Goal: Information Seeking & Learning: Learn about a topic

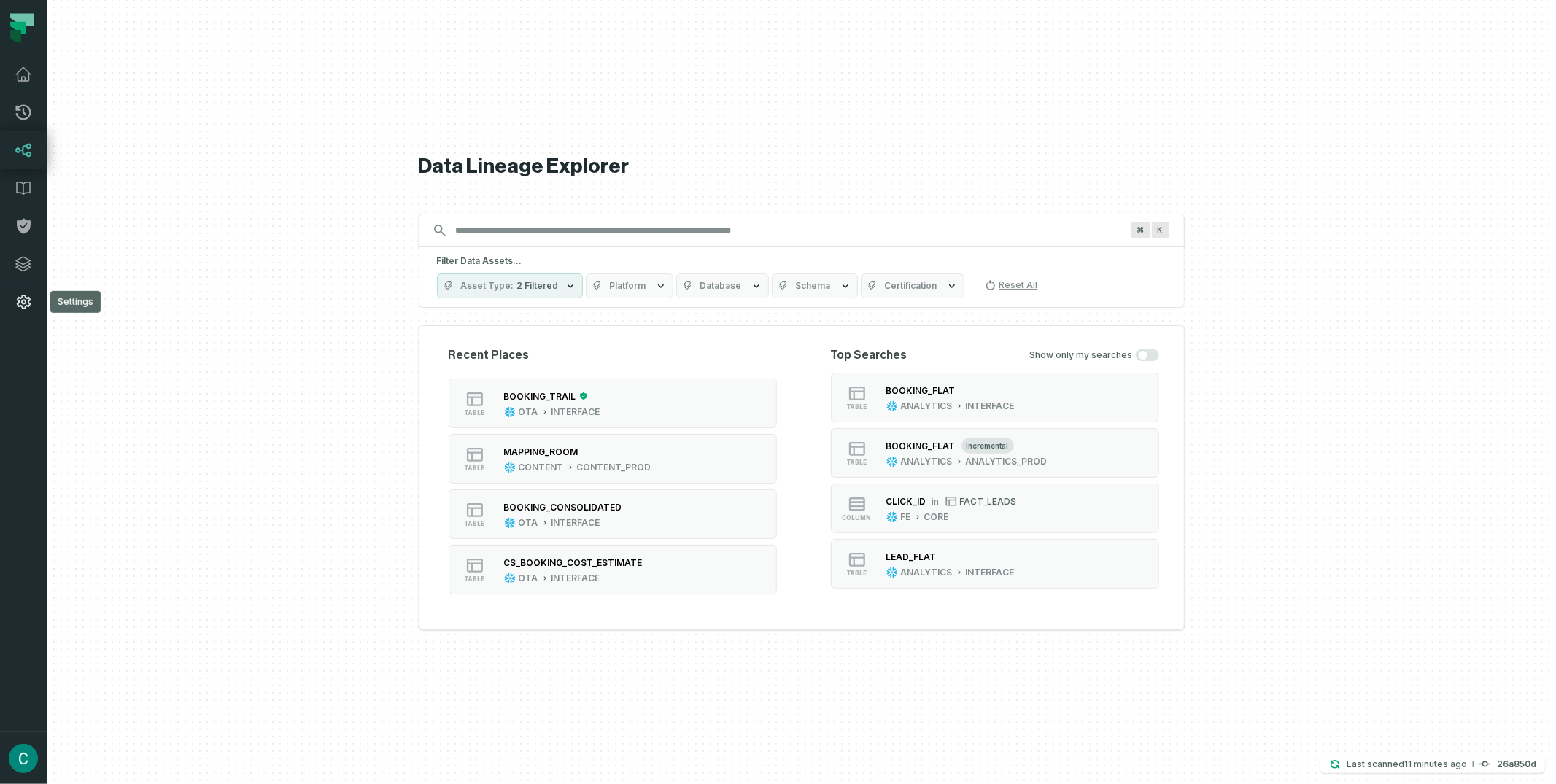
click at [27, 298] on icon at bounding box center [23, 302] width 17 height 17
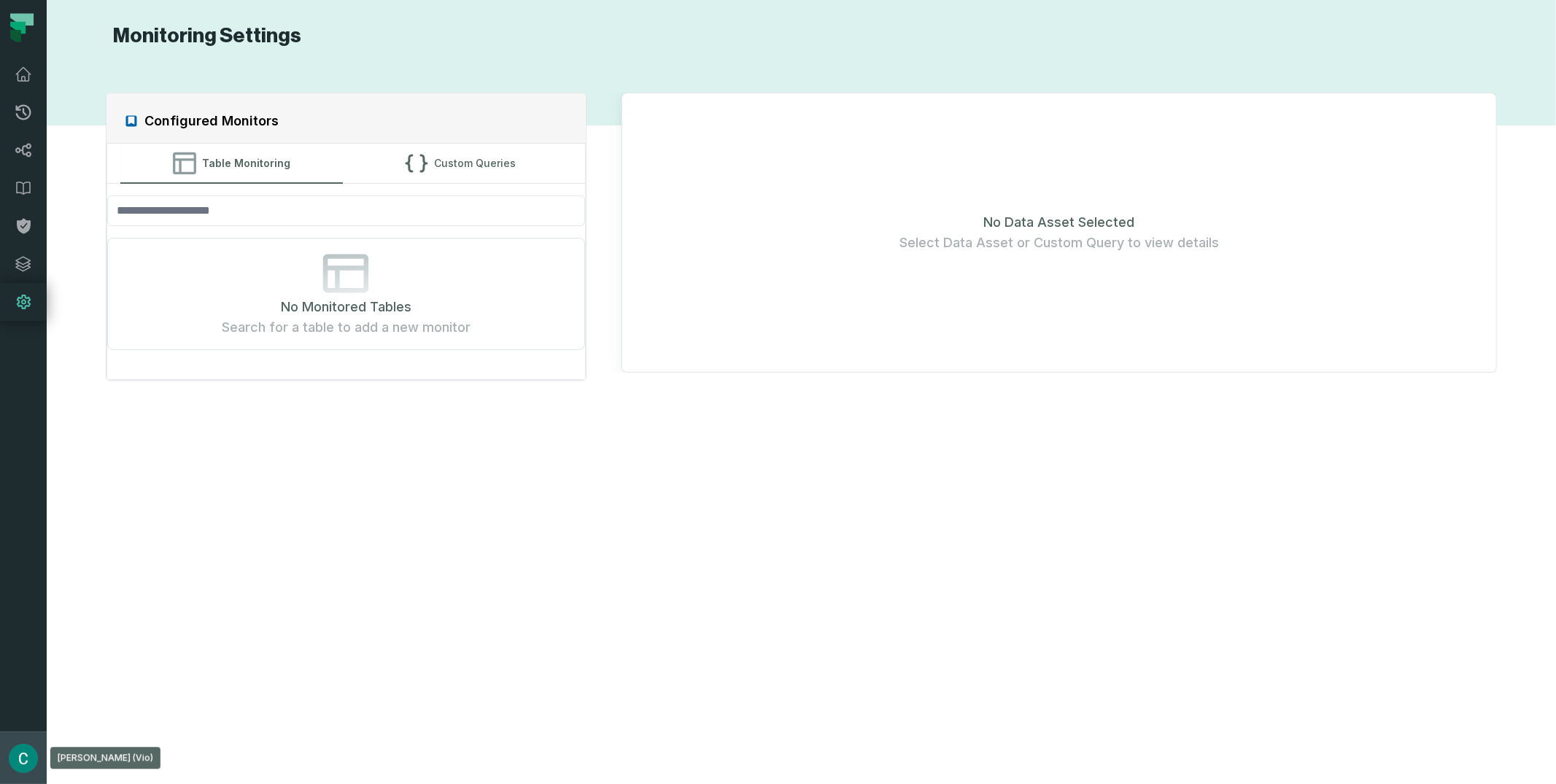
click at [20, 741] on button "[PERSON_NAME] (Vio) [EMAIL_ADDRESS][DOMAIN_NAME]" at bounding box center [23, 758] width 47 height 52
click at [58, 628] on button "Settings" at bounding box center [116, 627] width 229 height 30
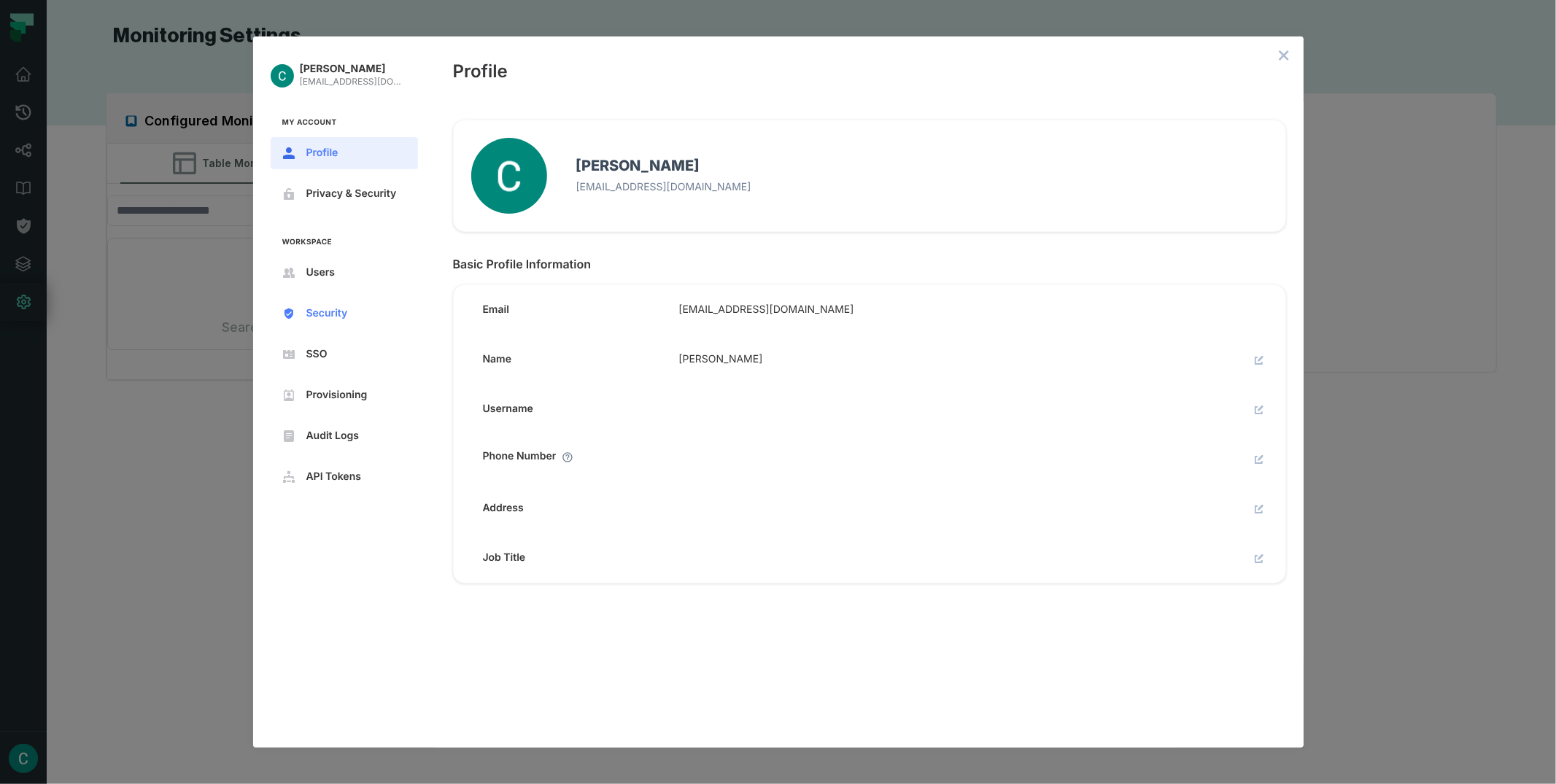
click at [334, 302] on button "Security" at bounding box center [344, 313] width 148 height 32
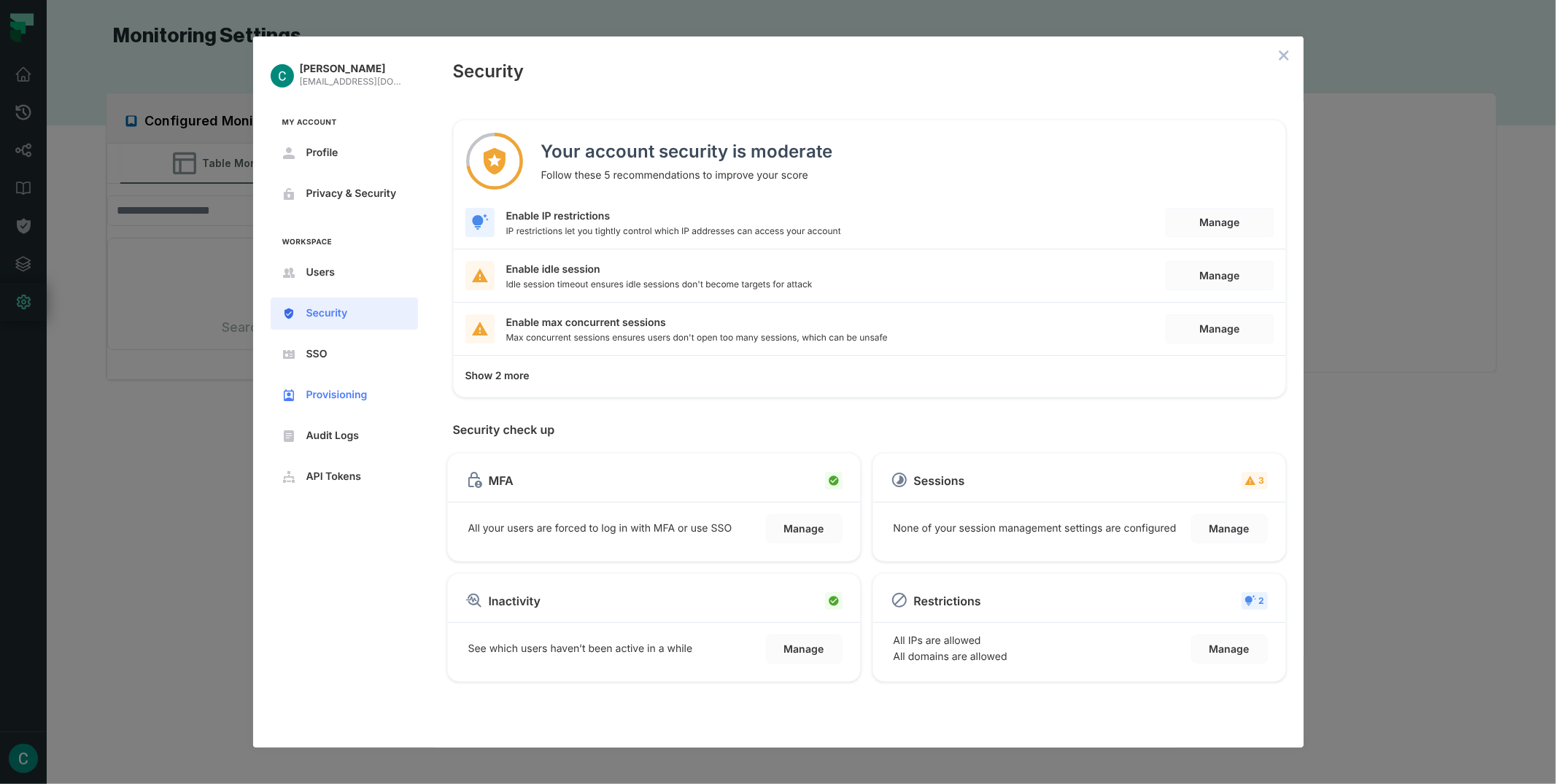
click at [344, 406] on button "Provisioning" at bounding box center [344, 395] width 148 height 32
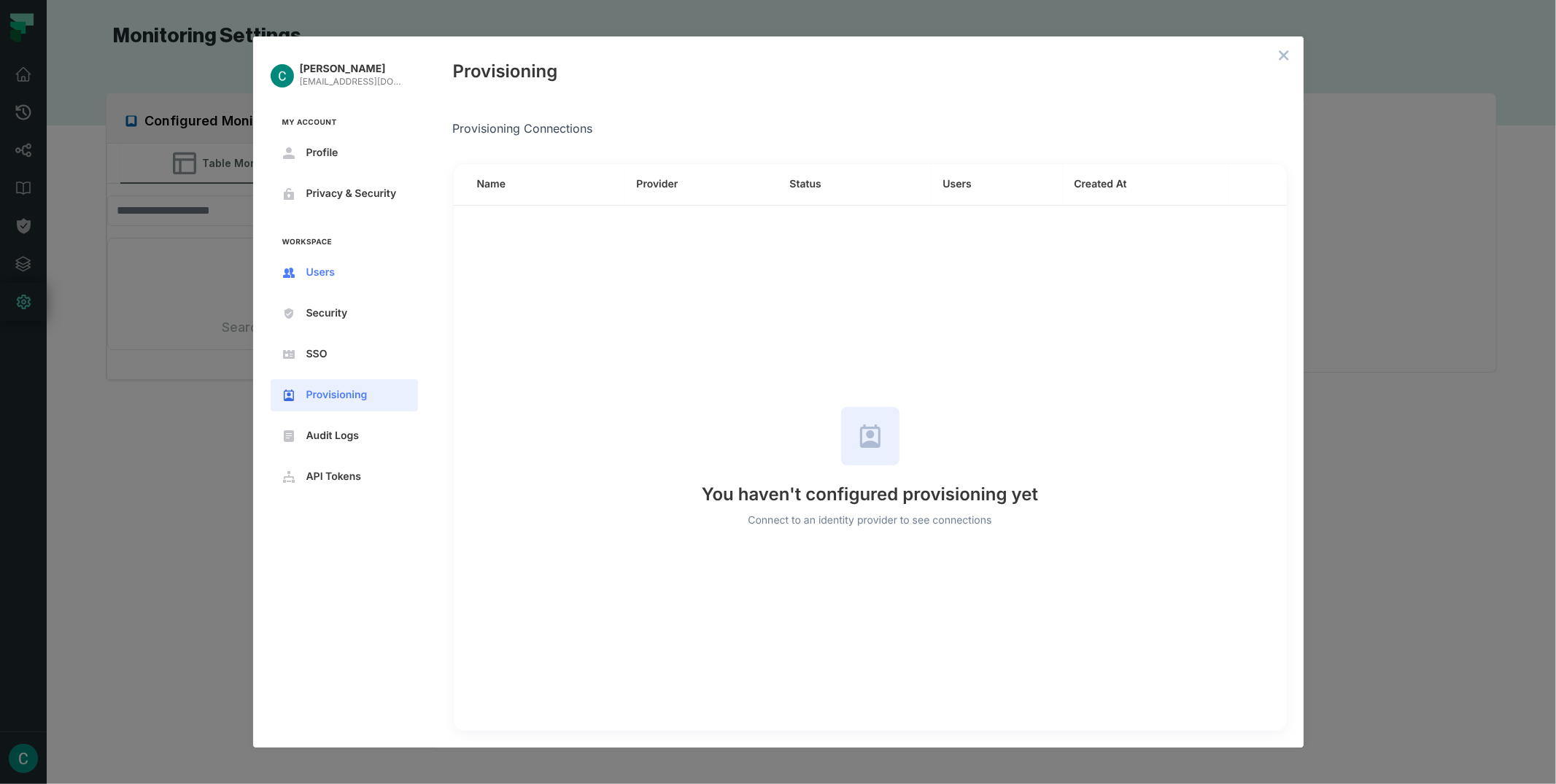
click at [341, 267] on span "Users" at bounding box center [356, 272] width 99 height 11
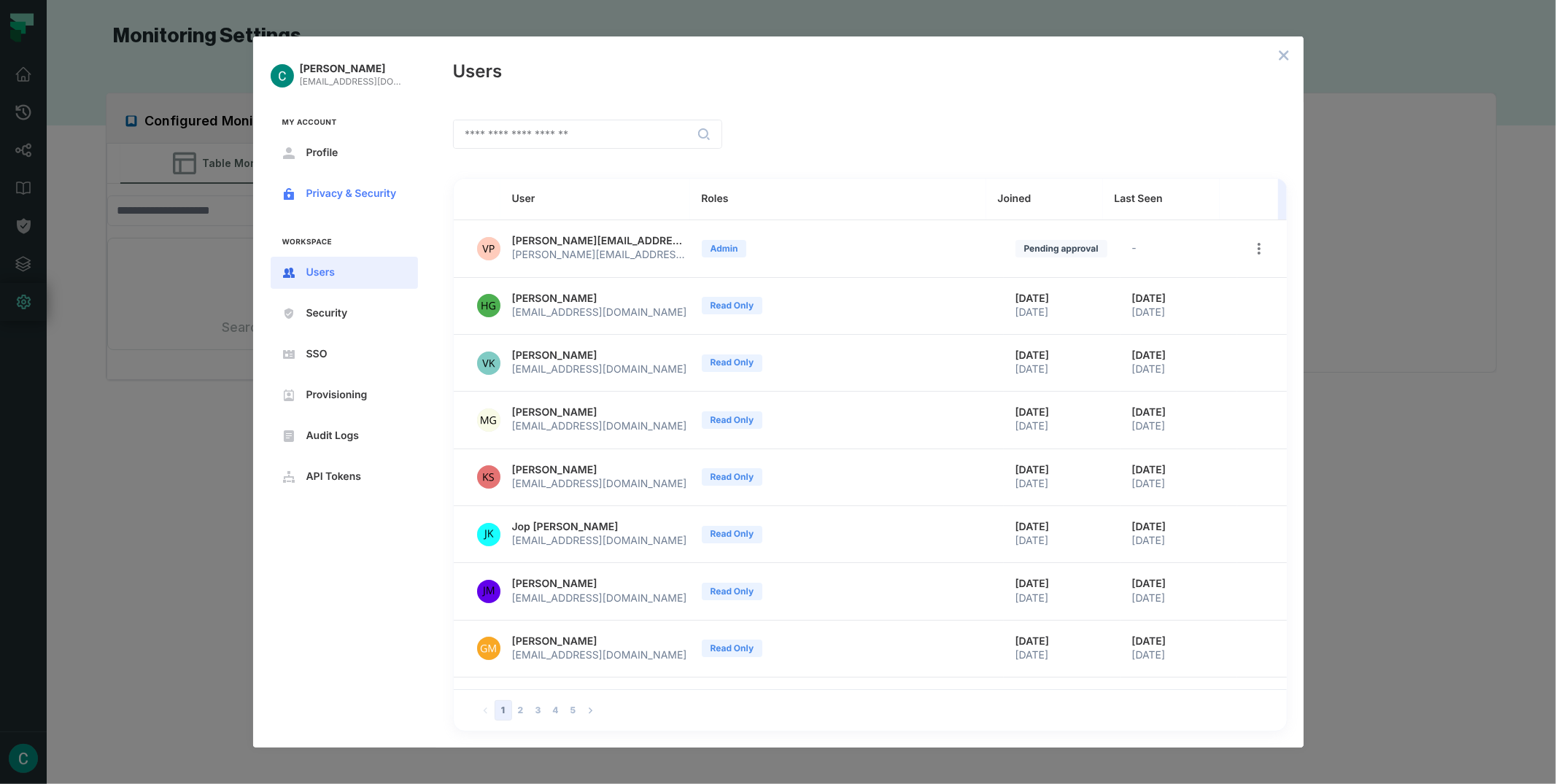
click at [329, 179] on button "Privacy & Security" at bounding box center [344, 194] width 148 height 32
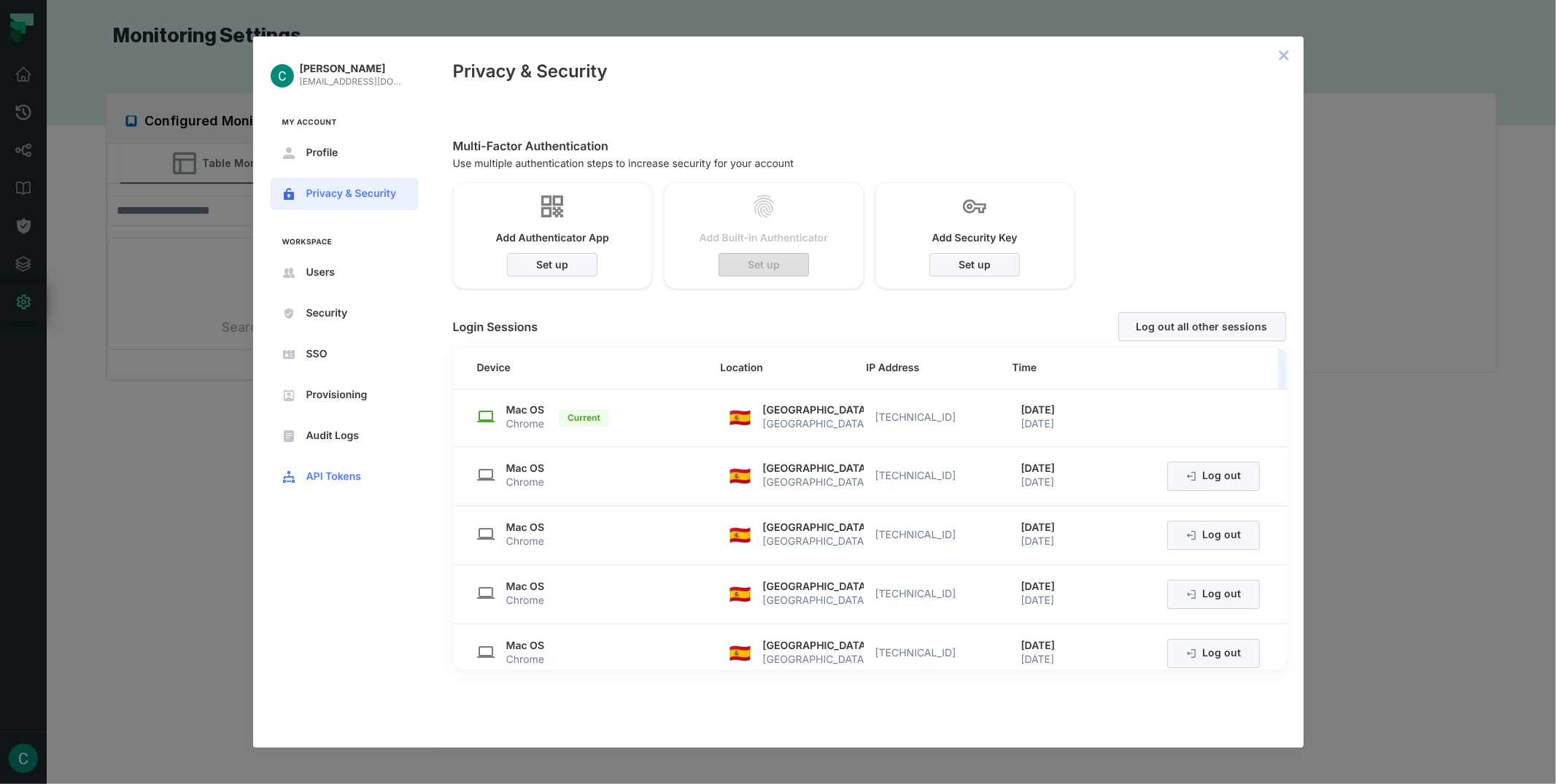
click at [356, 472] on span "API Tokens" at bounding box center [356, 476] width 99 height 11
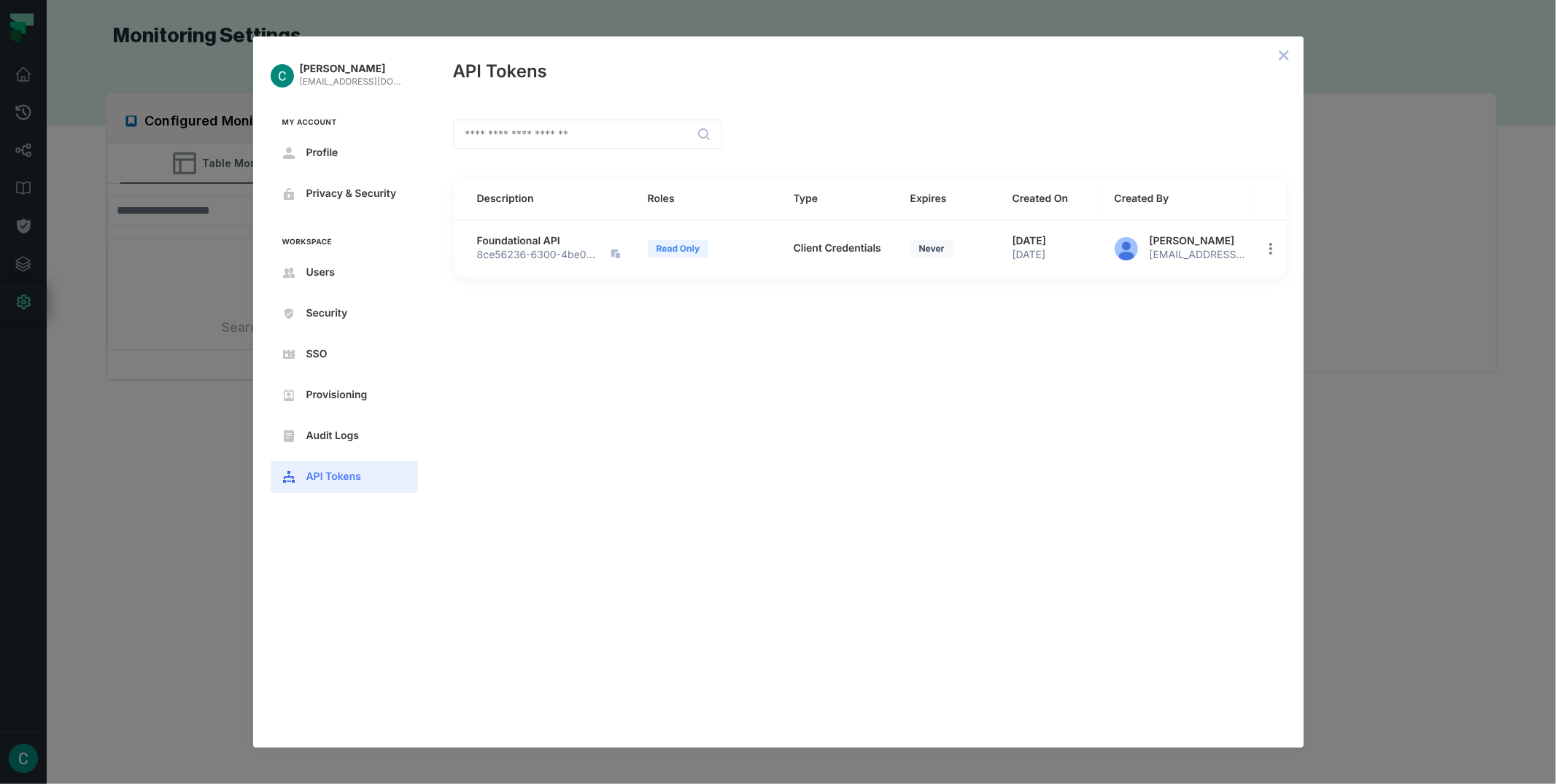
click at [617, 254] on icon "copy value" at bounding box center [617, 256] width 4 height 5
click at [1273, 254] on icon "open options" at bounding box center [1270, 248] width 11 height 11
click at [977, 370] on div at bounding box center [778, 392] width 1556 height 784
click at [525, 243] on span "Foundational API" at bounding box center [536, 241] width 118 height 13
click at [619, 252] on icon "copy value" at bounding box center [615, 254] width 9 height 9
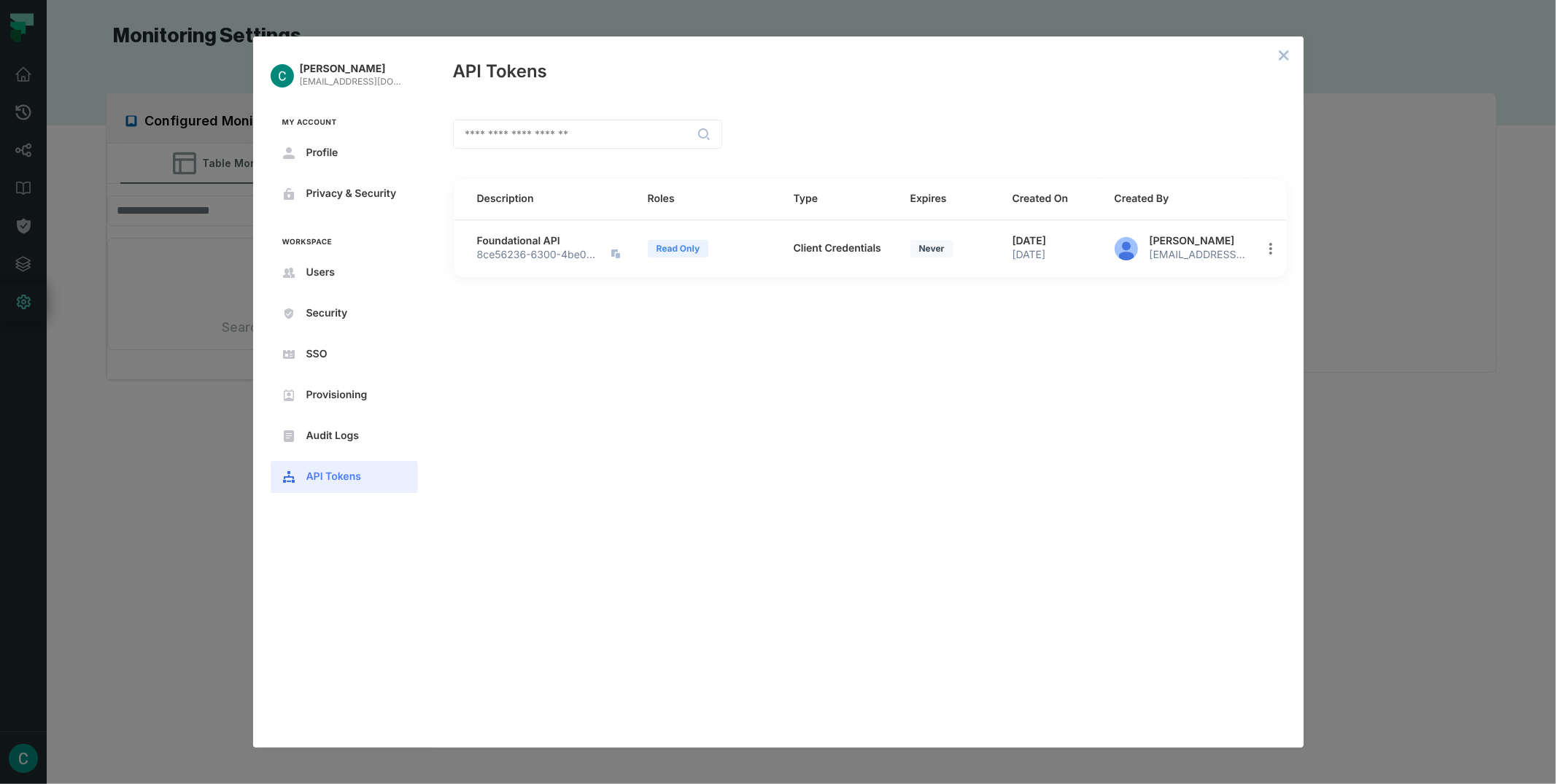
click at [1284, 51] on icon "close admin-box" at bounding box center [1283, 55] width 11 height 11
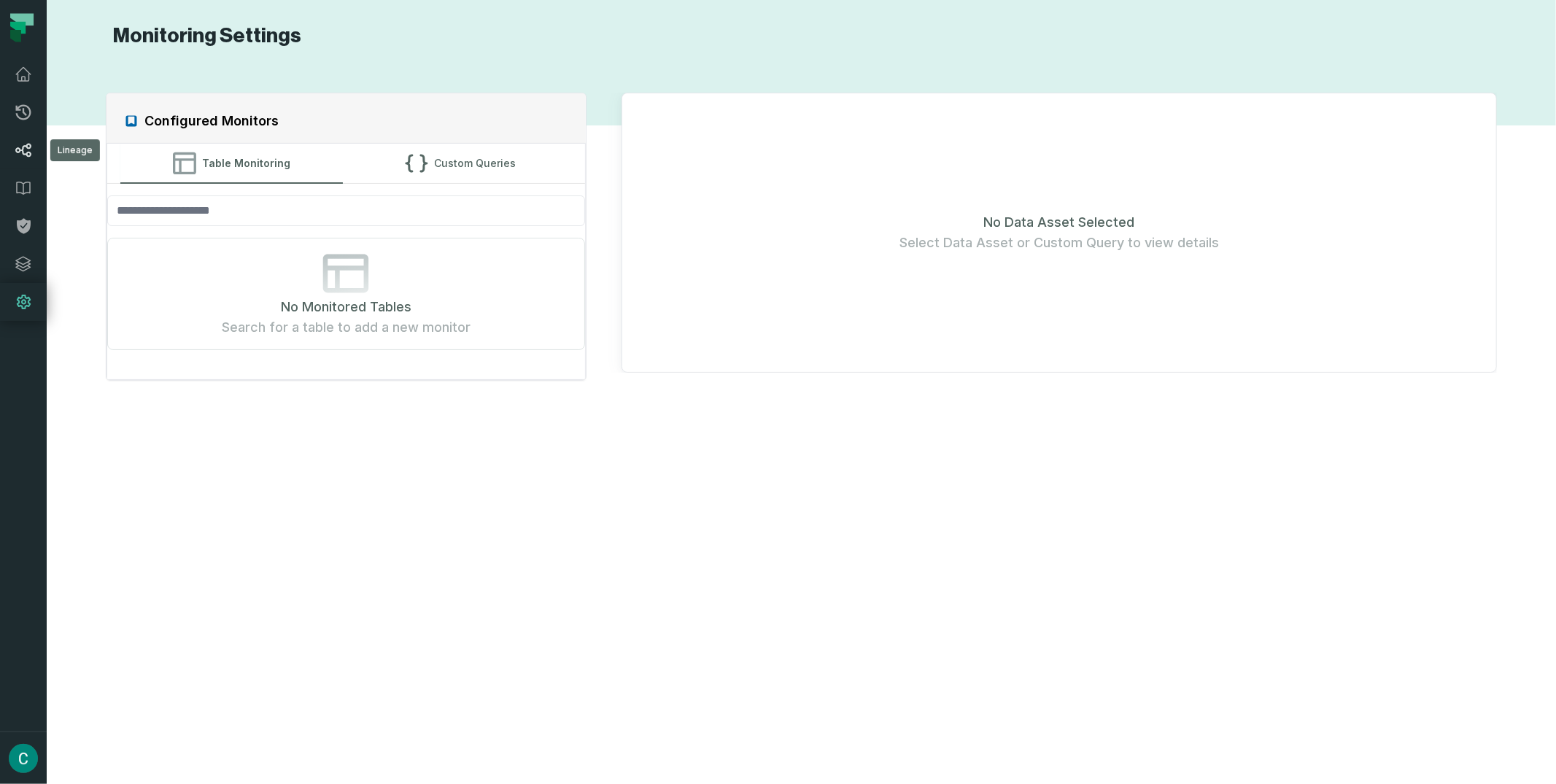
click at [12, 149] on link "Lineage" at bounding box center [23, 150] width 47 height 38
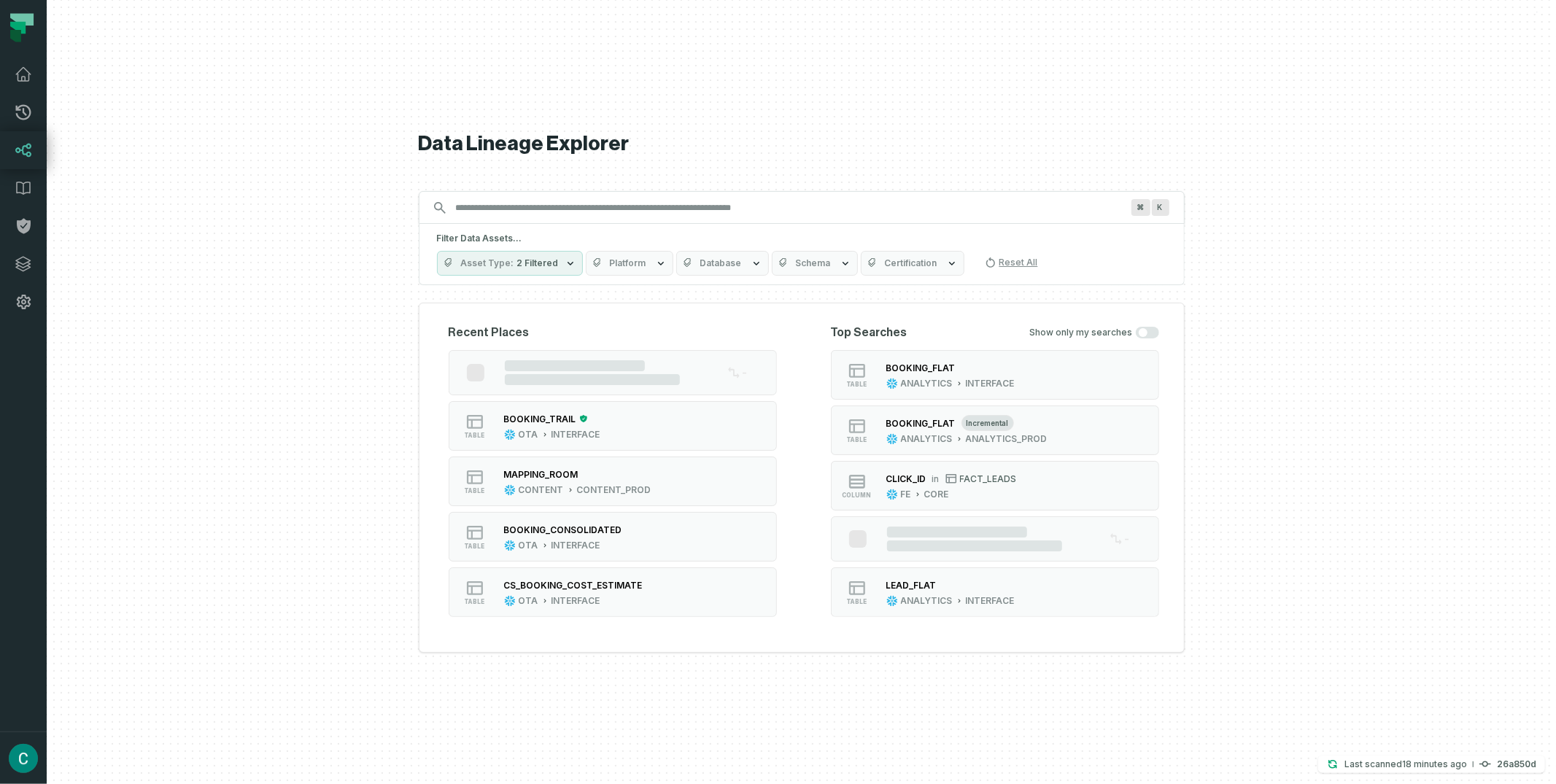
click at [505, 216] on input "Discovery Provider cmdk menu" at bounding box center [788, 208] width 682 height 23
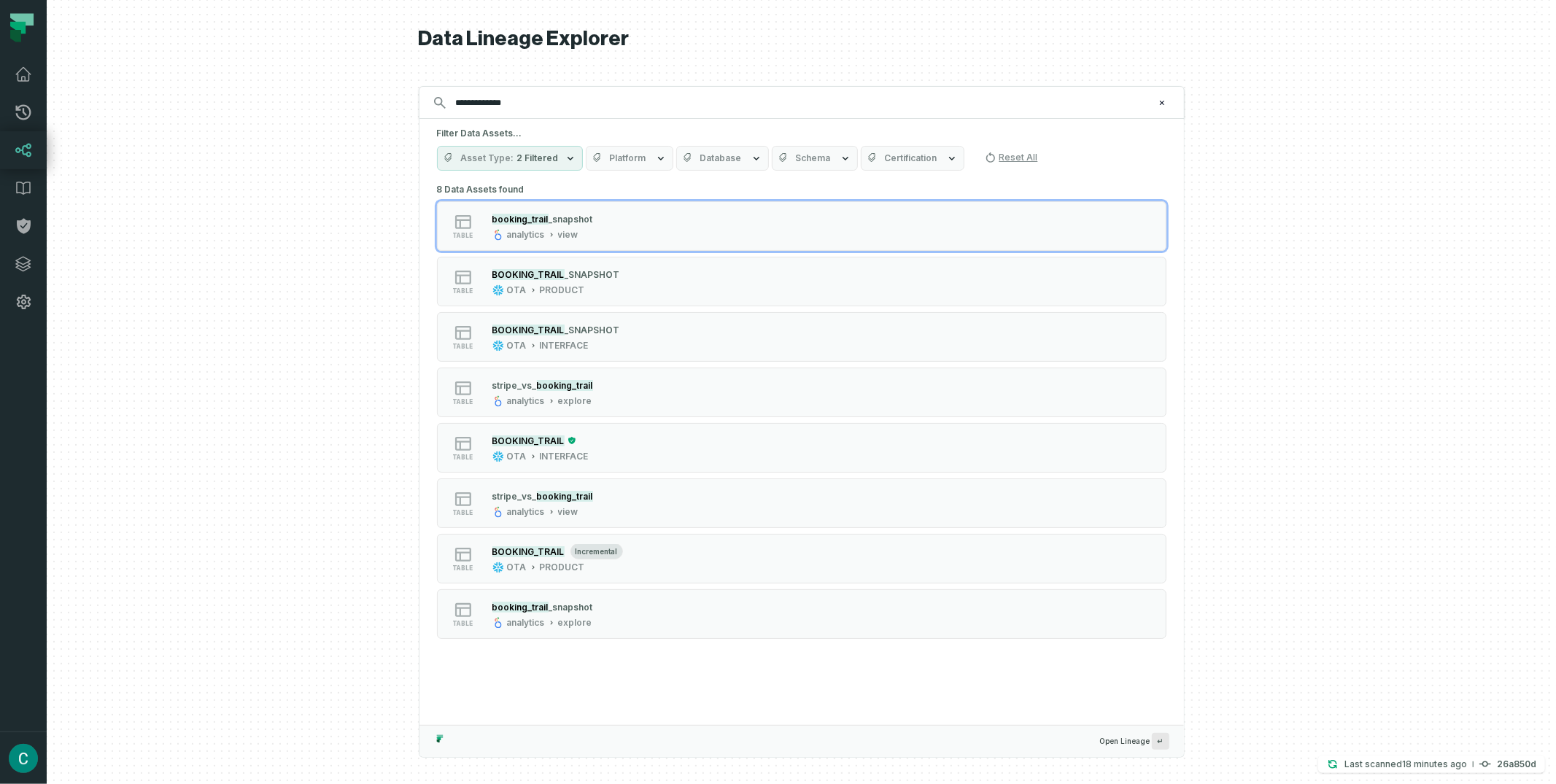
type input "**********"
click at [564, 156] on icon "button" at bounding box center [569, 157] width 11 height 11
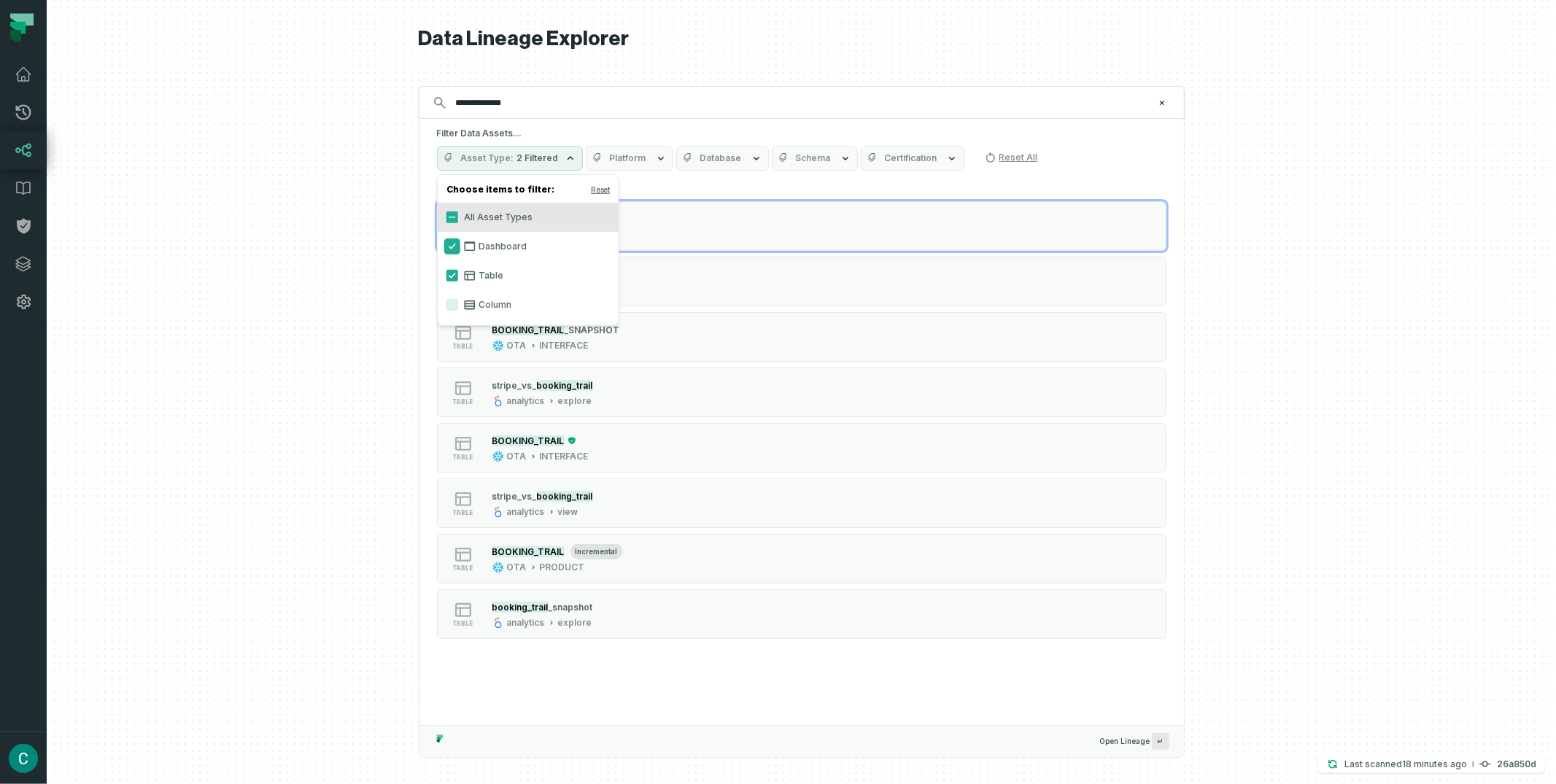
click at [452, 244] on button "Dashboard" at bounding box center [452, 246] width 11 height 11
click at [342, 218] on div at bounding box center [801, 392] width 1509 height 784
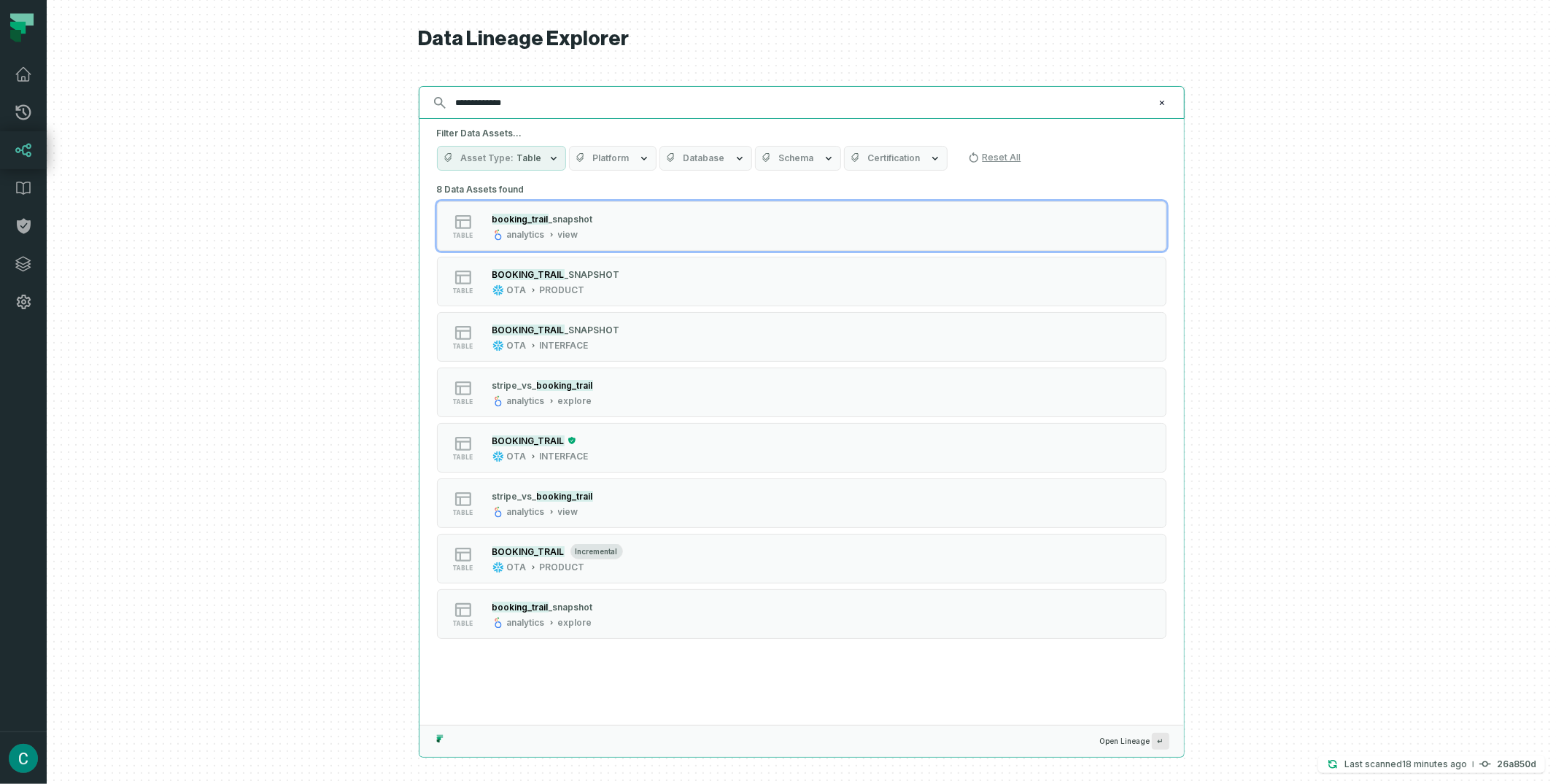
click at [589, 101] on input "**********" at bounding box center [800, 103] width 706 height 23
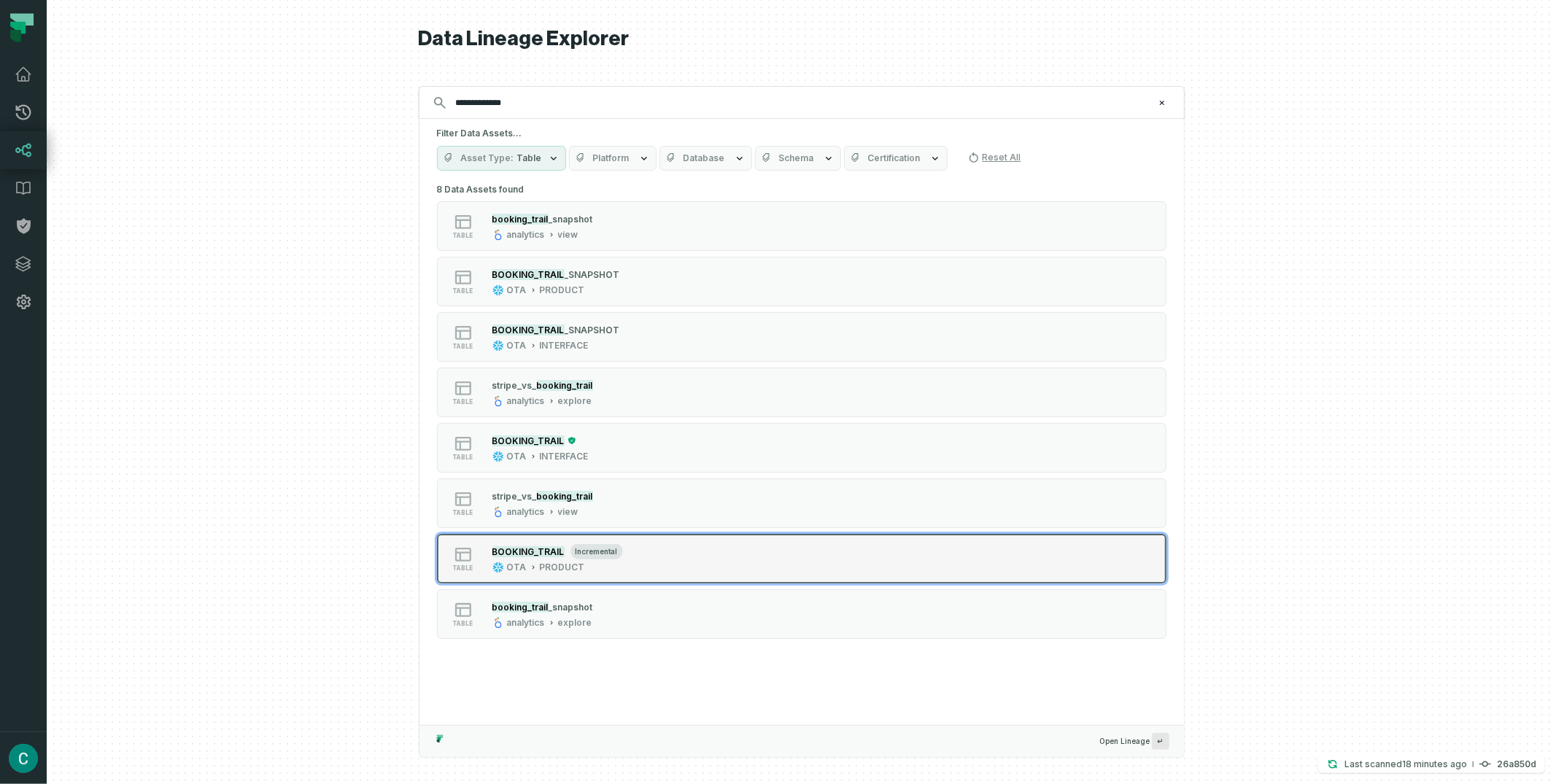
click at [547, 558] on div "BOOKING_TRAIL incremental" at bounding box center [557, 551] width 130 height 15
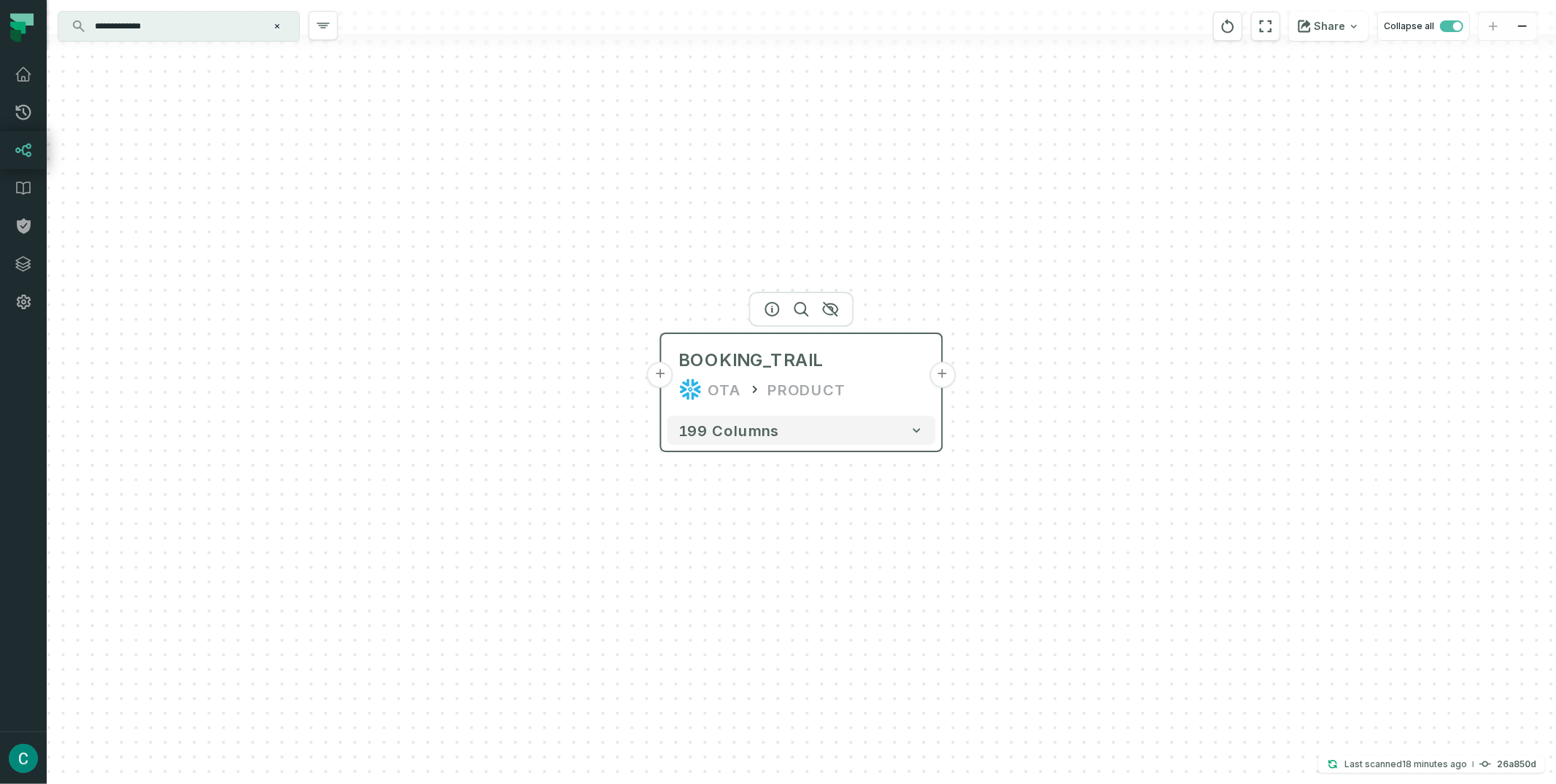
click at [941, 375] on button "+" at bounding box center [942, 375] width 26 height 26
click at [945, 369] on button "+" at bounding box center [943, 374] width 26 height 26
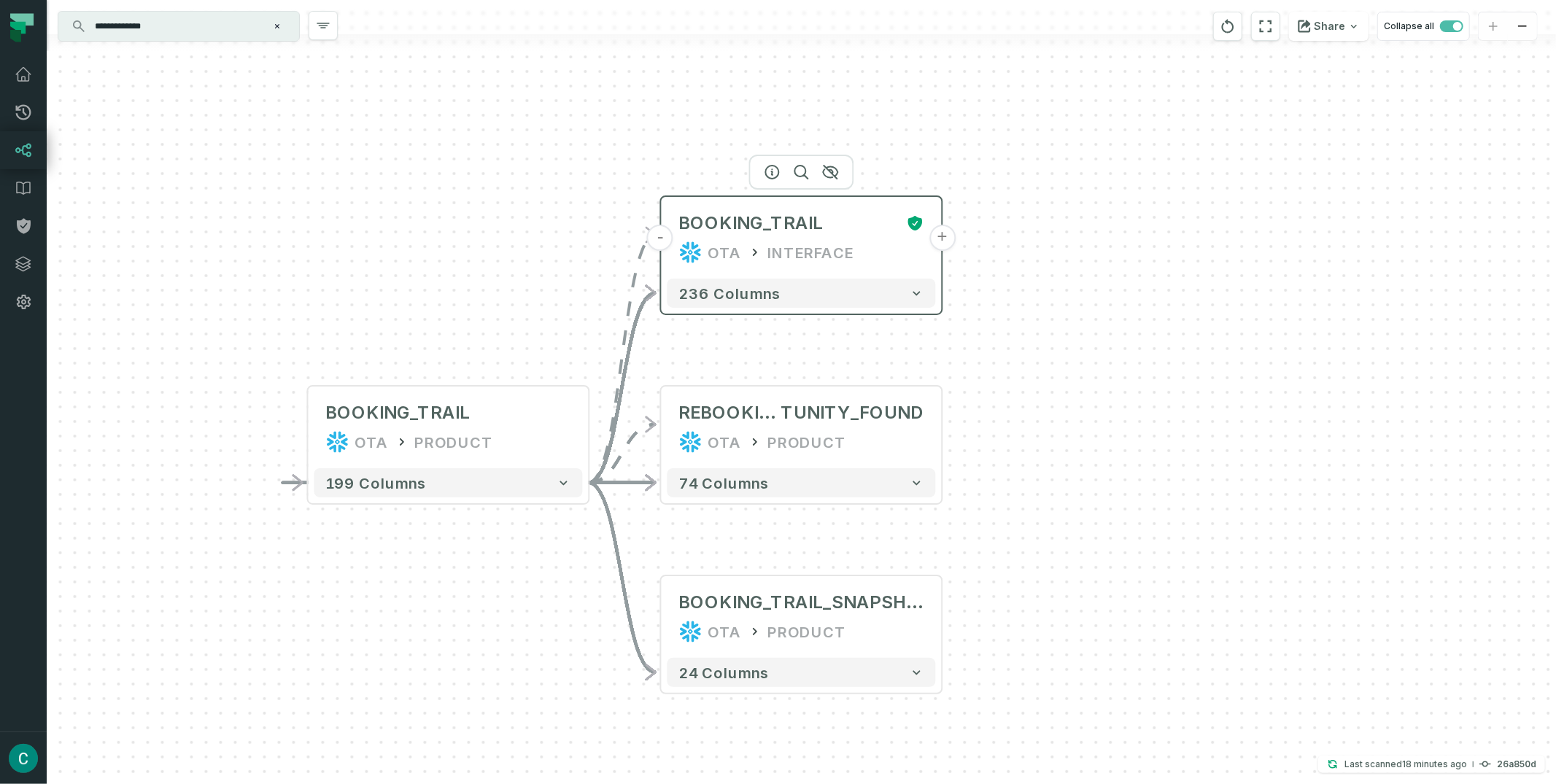
click at [942, 238] on button "+" at bounding box center [942, 237] width 26 height 26
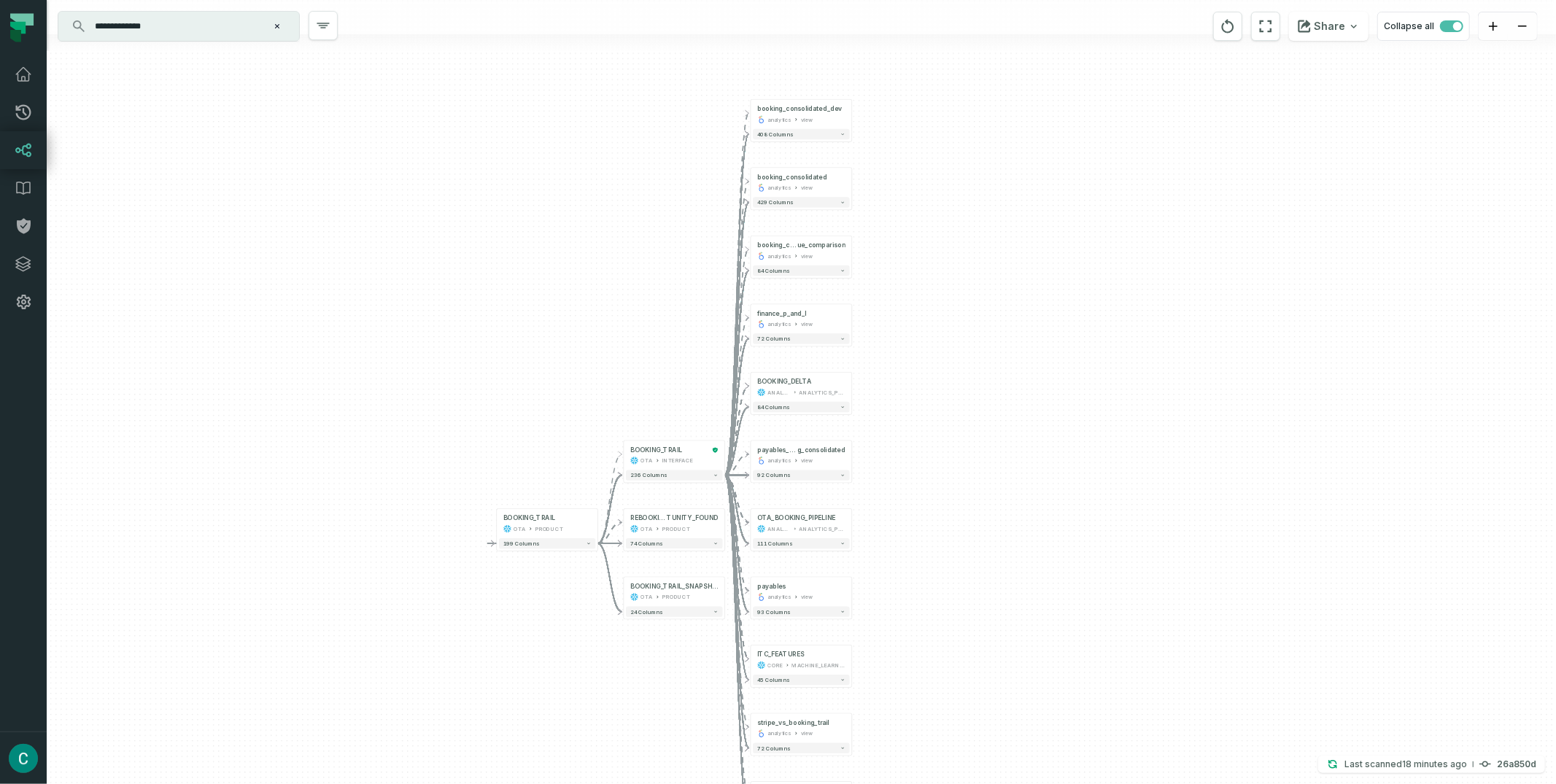
click at [244, 20] on input "**********" at bounding box center [177, 26] width 183 height 23
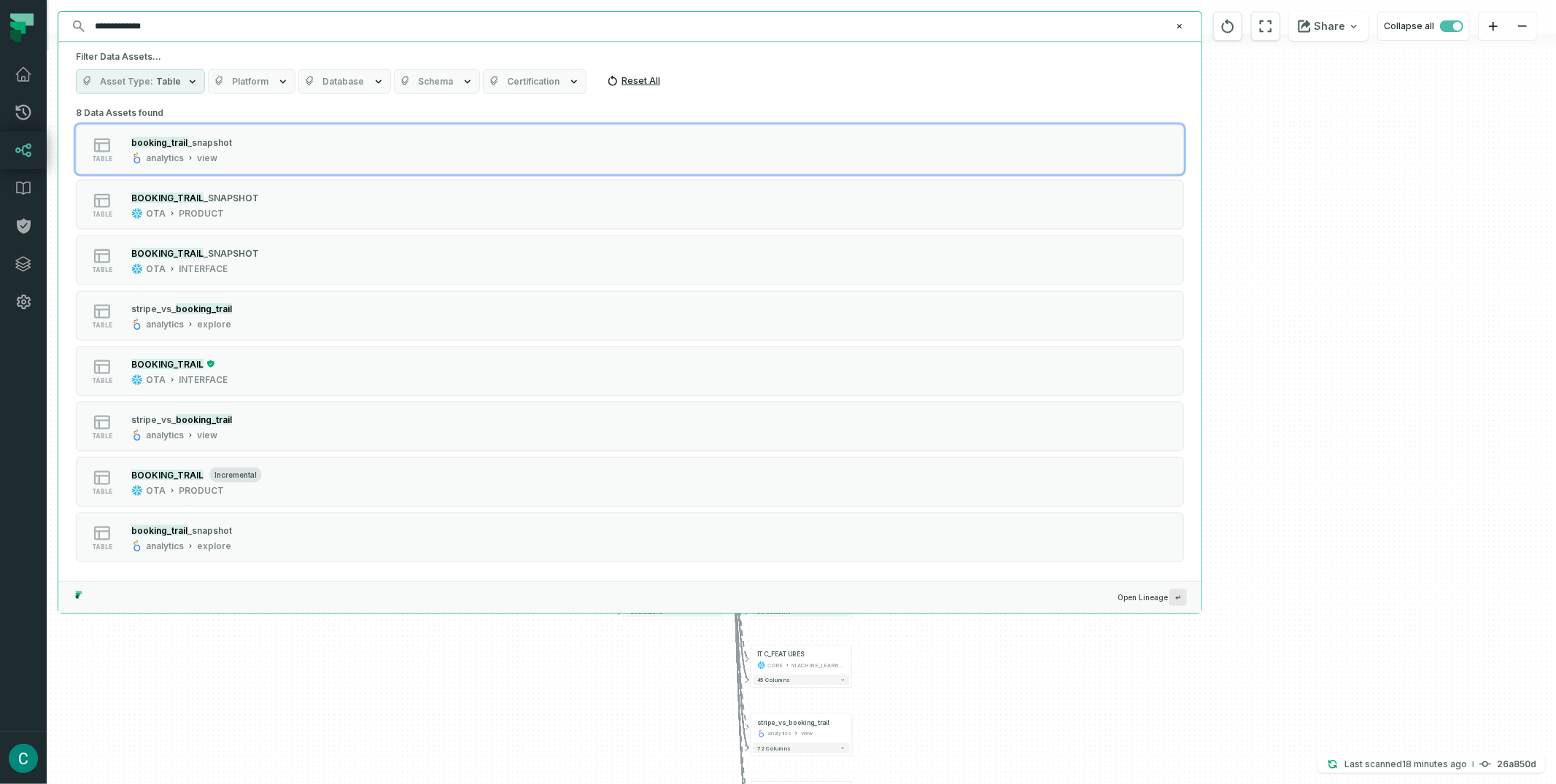
click at [632, 78] on button "Reset All" at bounding box center [633, 81] width 65 height 23
click at [632, 78] on button "Reset All" at bounding box center [650, 81] width 65 height 23
click at [170, 74] on button "Asset Type 2 Filtered" at bounding box center [149, 82] width 146 height 25
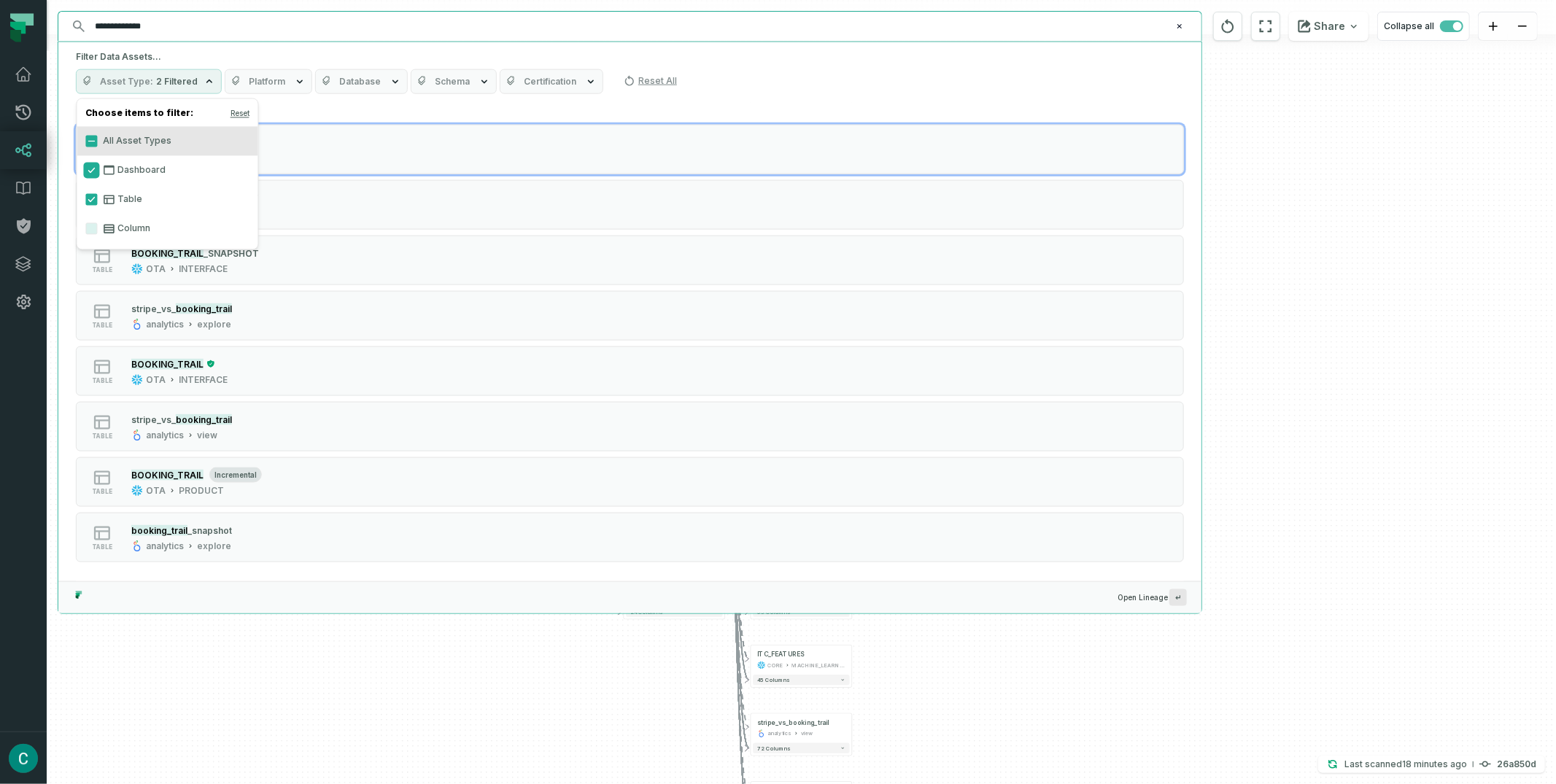
click at [89, 166] on button "Dashboard" at bounding box center [90, 169] width 11 height 11
click at [598, 46] on div "Filter Data Assets... Asset Type Table Platform Database Schema Certification R…" at bounding box center [629, 73] width 1143 height 61
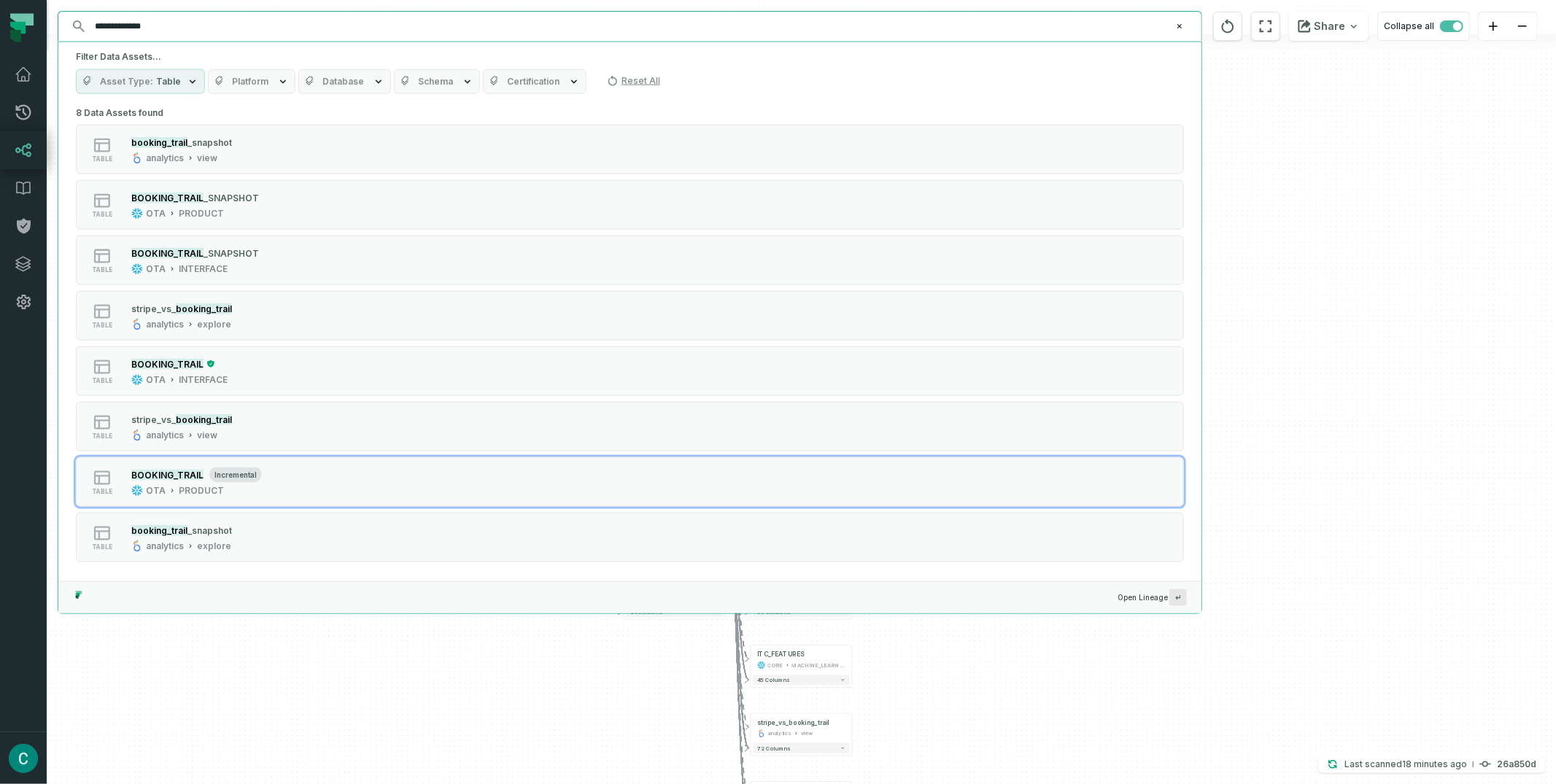
click at [1166, 598] on span "Open Lineage ↵" at bounding box center [1153, 597] width 70 height 17
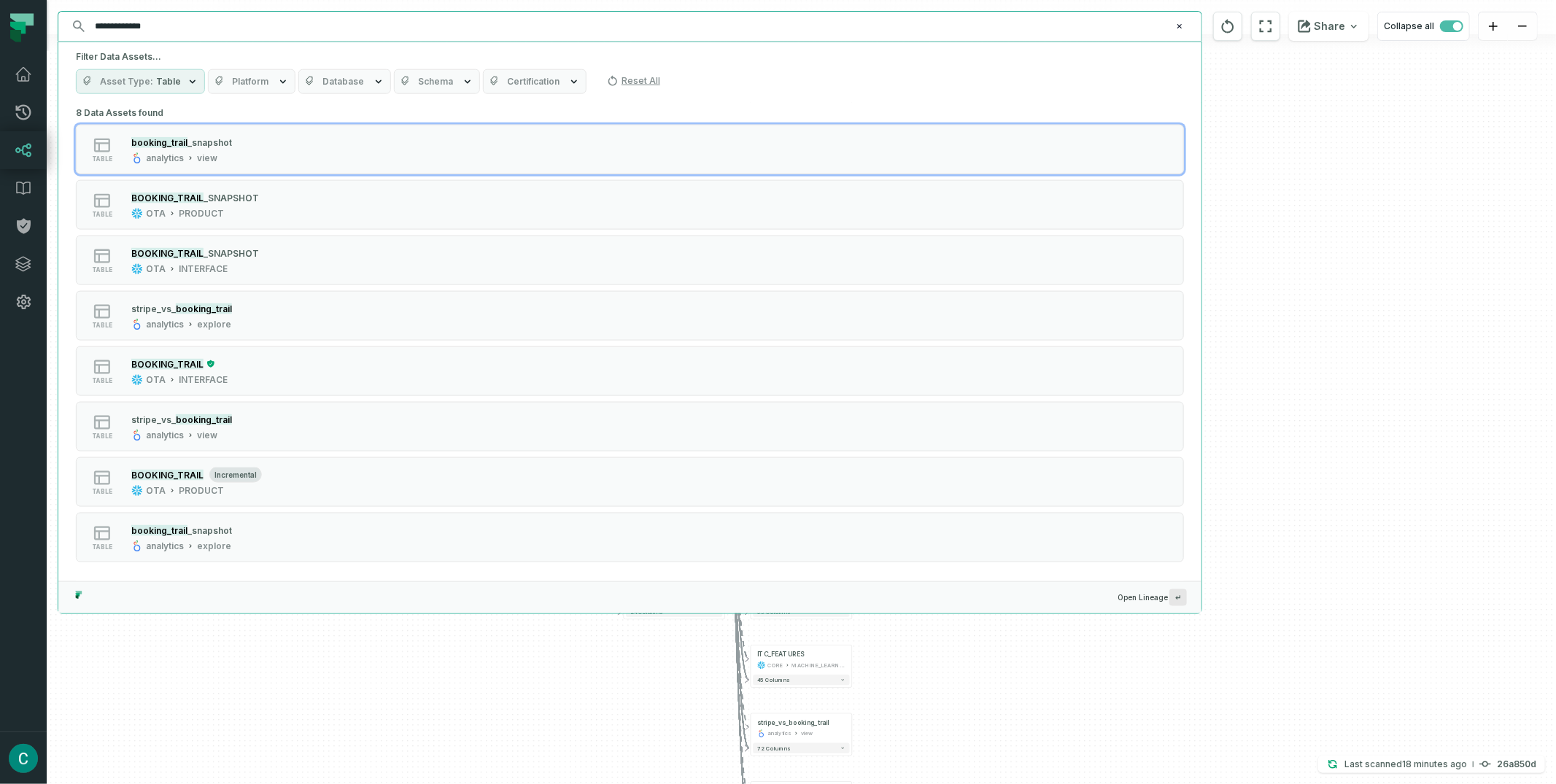
click at [329, 24] on input "**********" at bounding box center [628, 26] width 1085 height 23
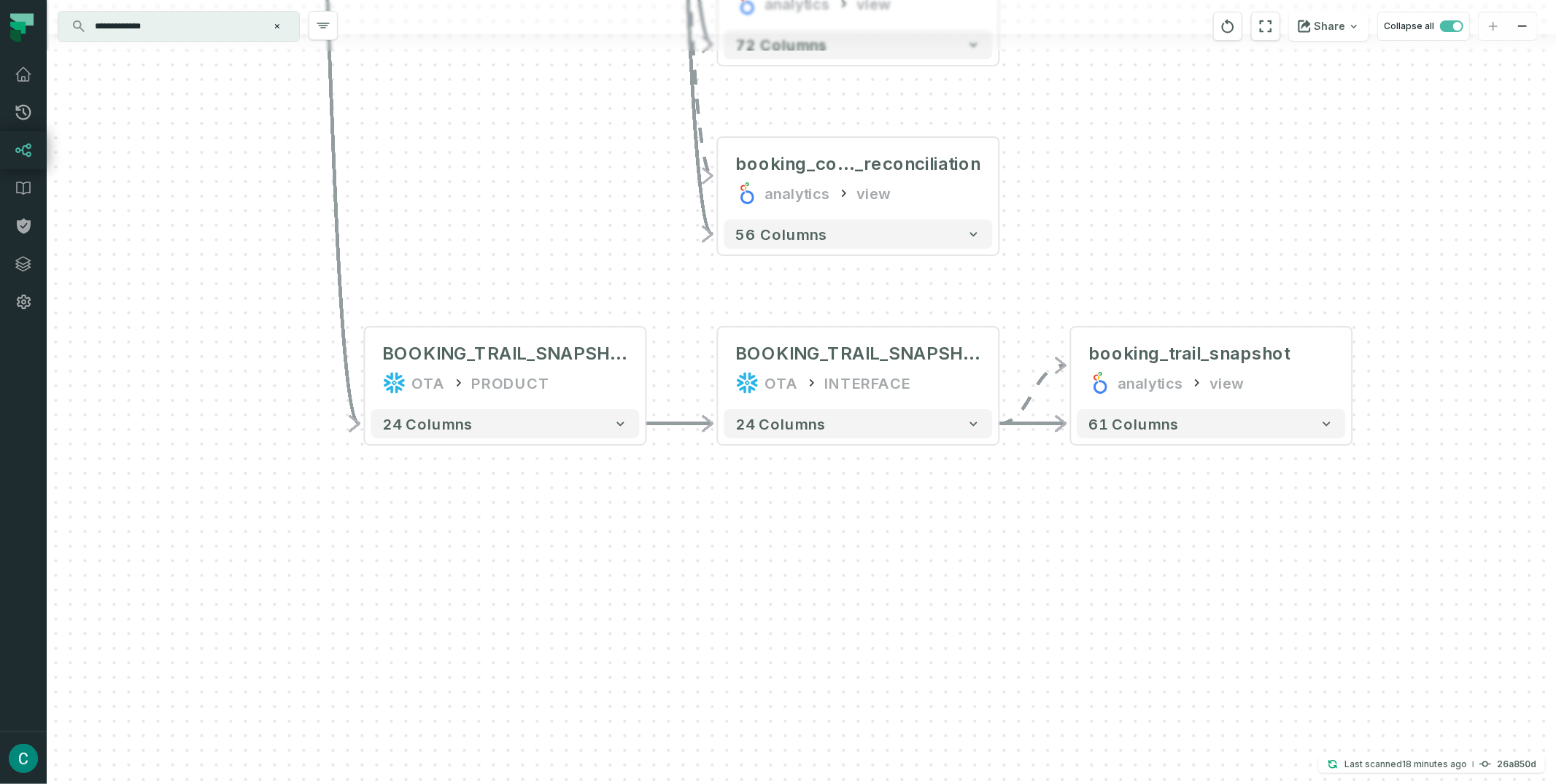
drag, startPoint x: 551, startPoint y: 336, endPoint x: 1050, endPoint y: 329, distance: 499.0
click at [1050, 329] on div "+ booking_consolidated_dev analytics view + 408 columns + booking_consolidated …" at bounding box center [801, 392] width 1509 height 784
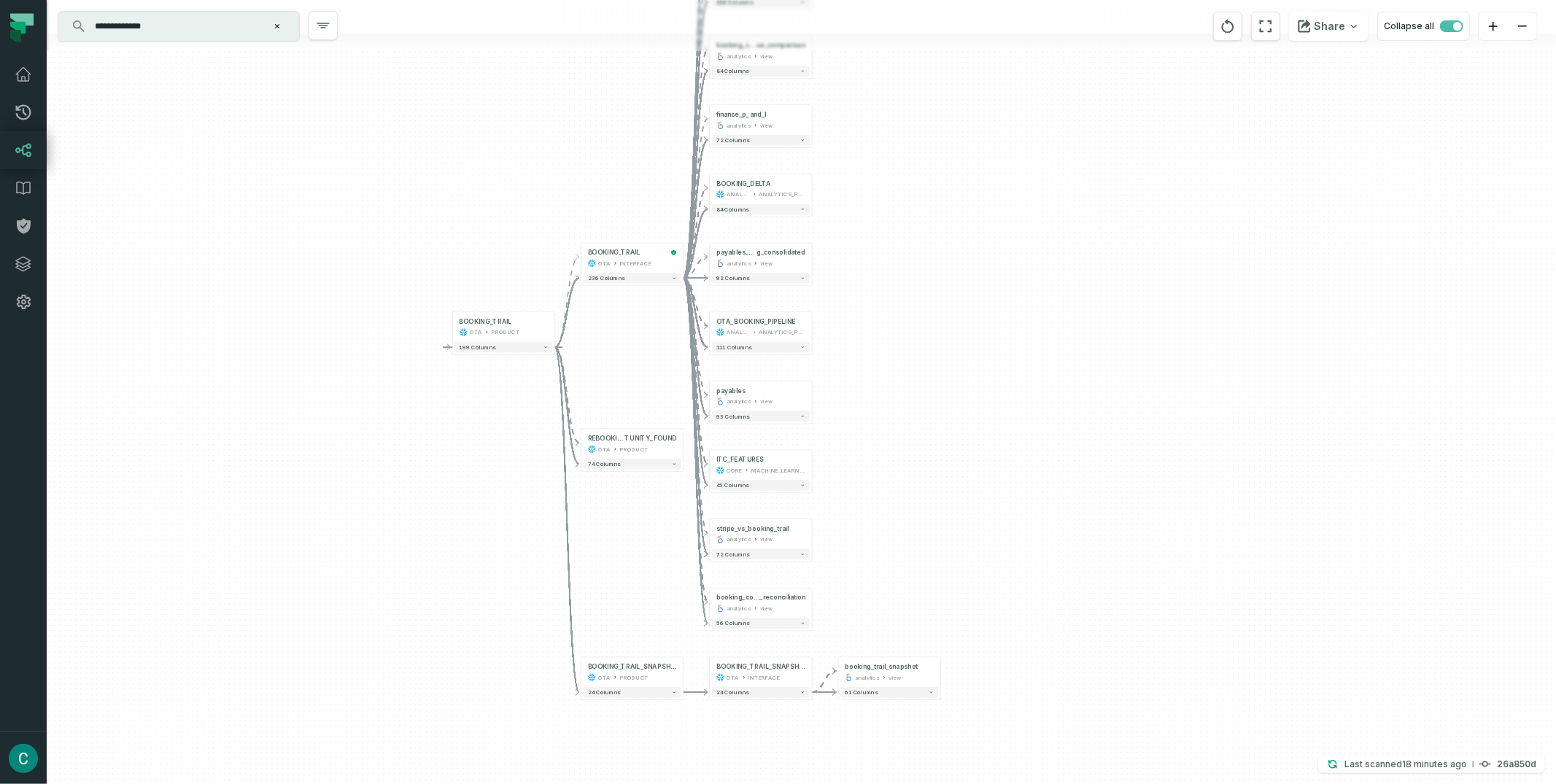
drag, startPoint x: 1163, startPoint y: 289, endPoint x: 929, endPoint y: 566, distance: 362.6
click at [929, 566] on div "+ booking_consolidated_dev analytics view + 408 columns + booking_consolidated …" at bounding box center [801, 392] width 1509 height 784
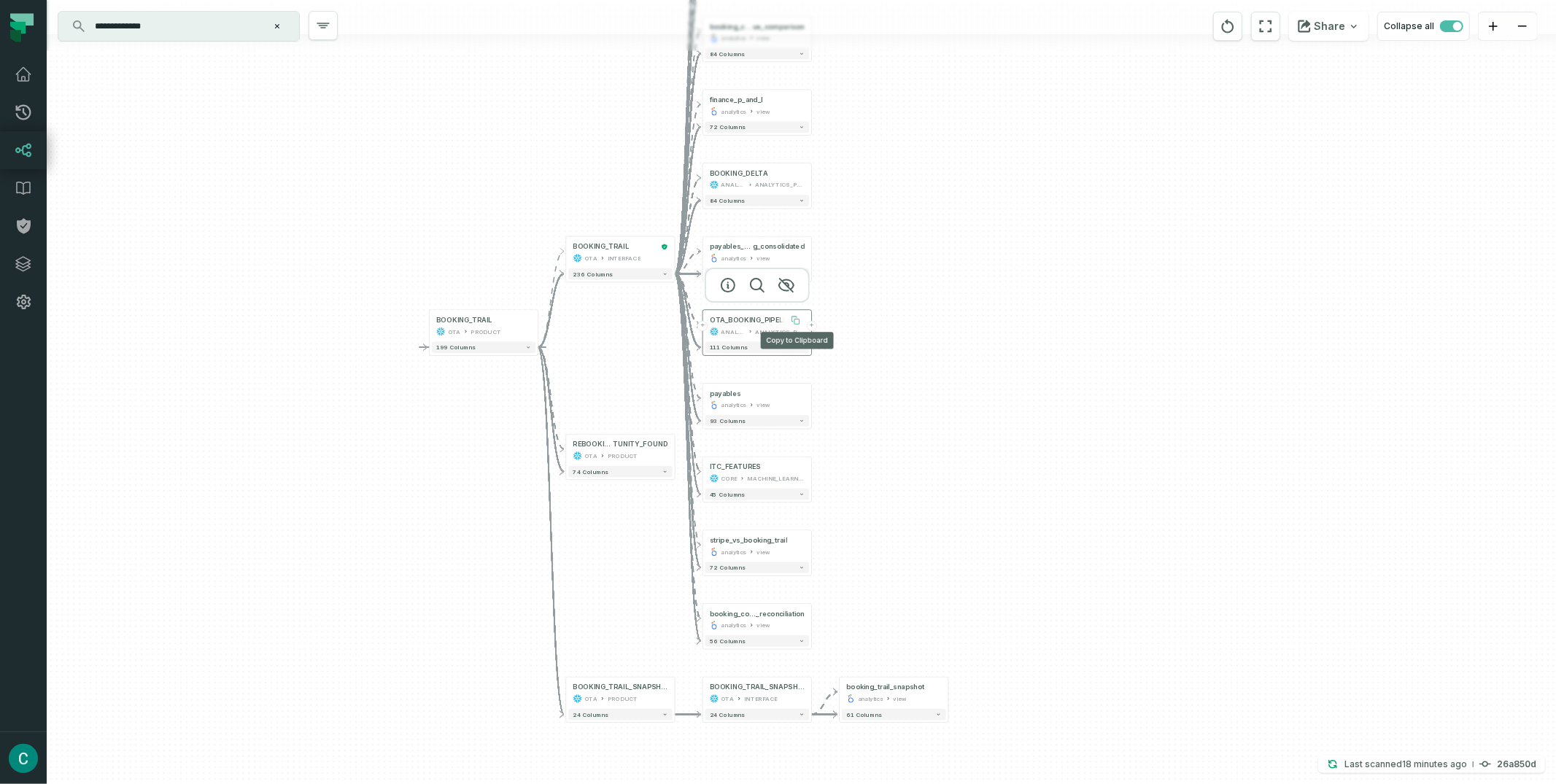
click at [787, 320] on button at bounding box center [795, 320] width 18 height 18
click at [812, 325] on button "+" at bounding box center [812, 326] width 10 height 10
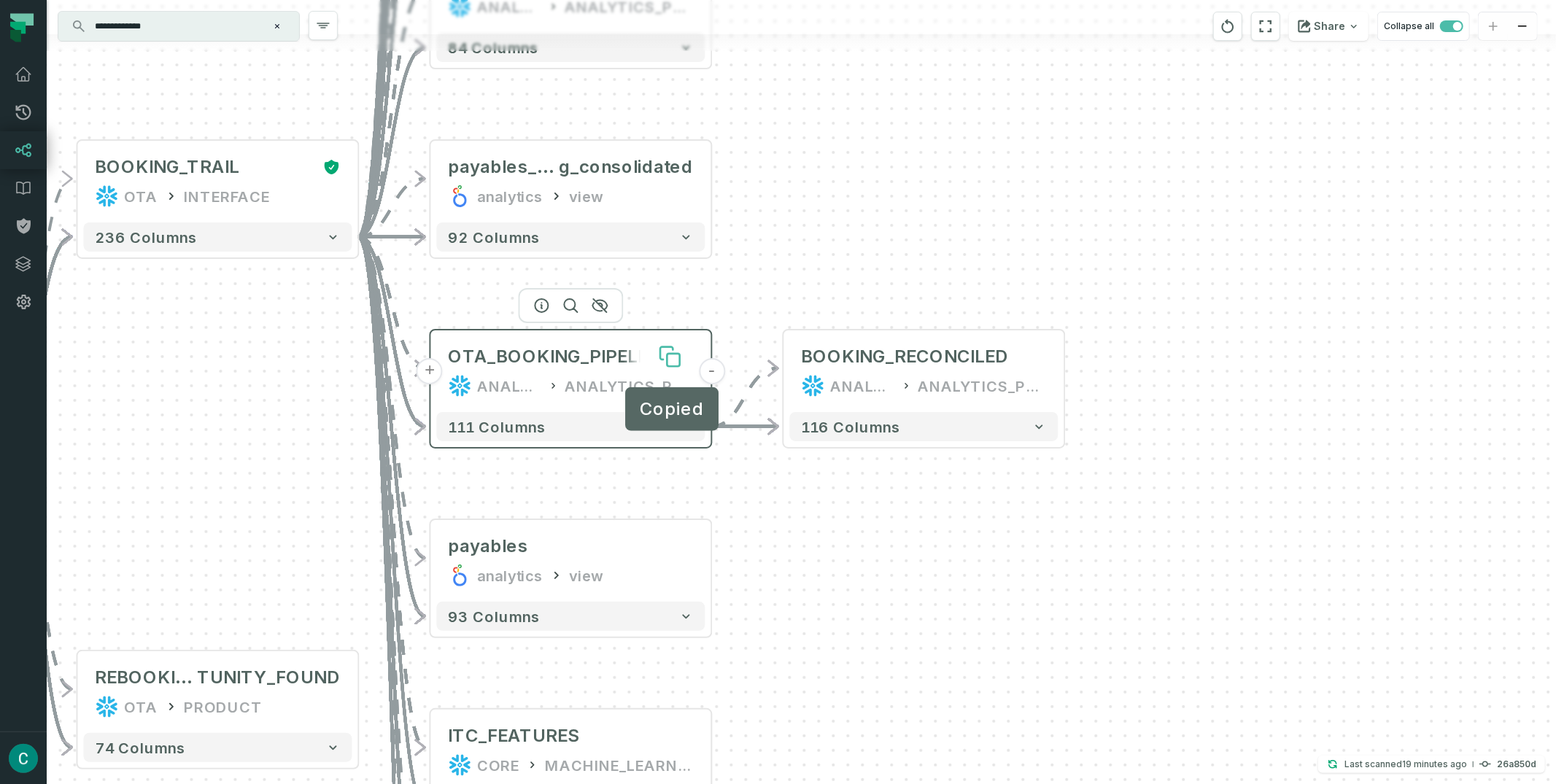
drag, startPoint x: 526, startPoint y: 379, endPoint x: 648, endPoint y: 357, distance: 124.0
click at [648, 357] on button at bounding box center [670, 356] width 47 height 47
click at [555, 388] on icon at bounding box center [553, 386] width 11 height 15
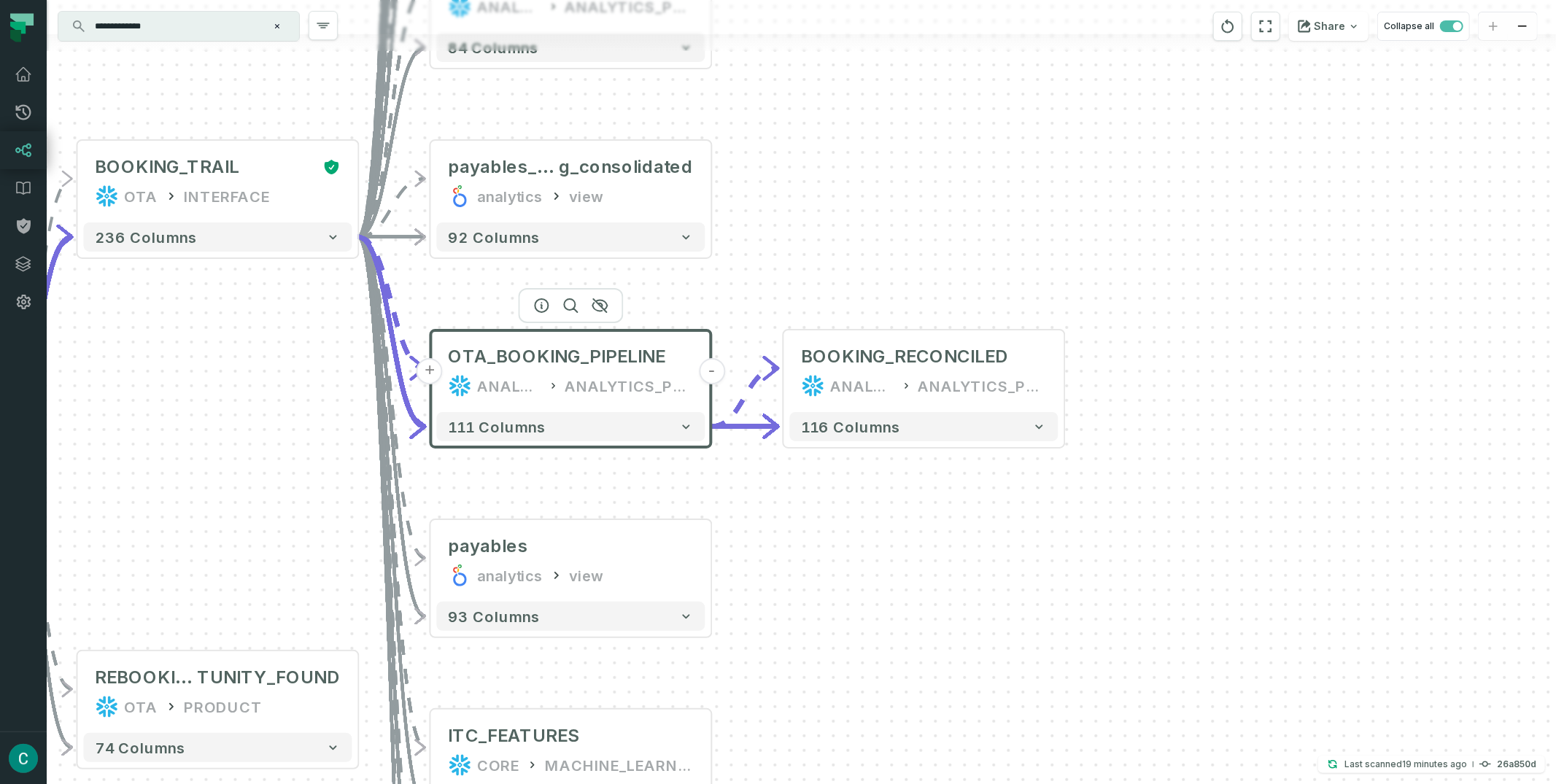
click at [555, 388] on icon at bounding box center [553, 386] width 11 height 15
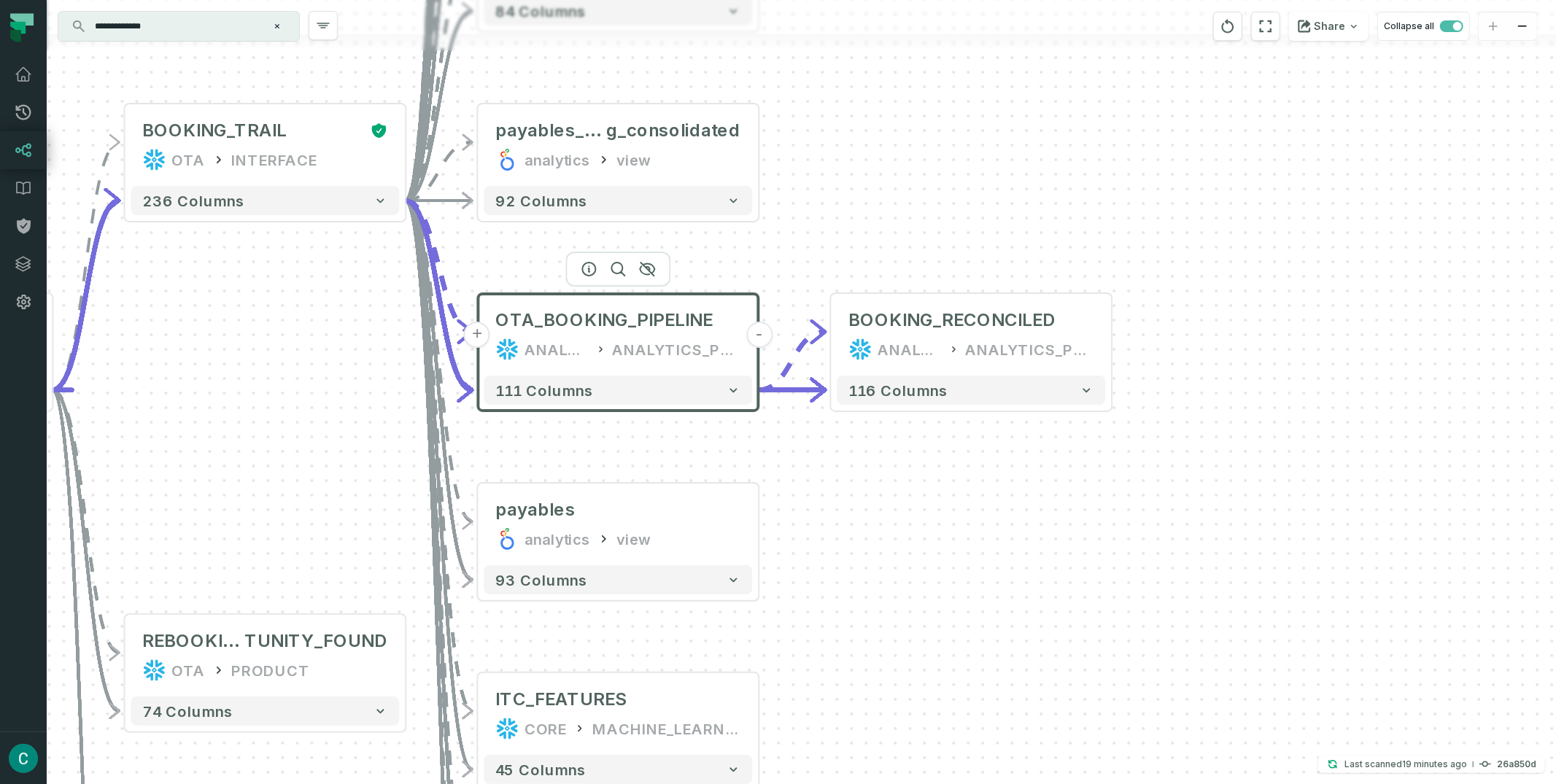
drag, startPoint x: 709, startPoint y: 444, endPoint x: 728, endPoint y: 359, distance: 87.1
click at [757, 408] on div "111 columns" at bounding box center [618, 389] width 280 height 41
click at [715, 320] on icon at bounding box center [717, 320] width 23 height 23
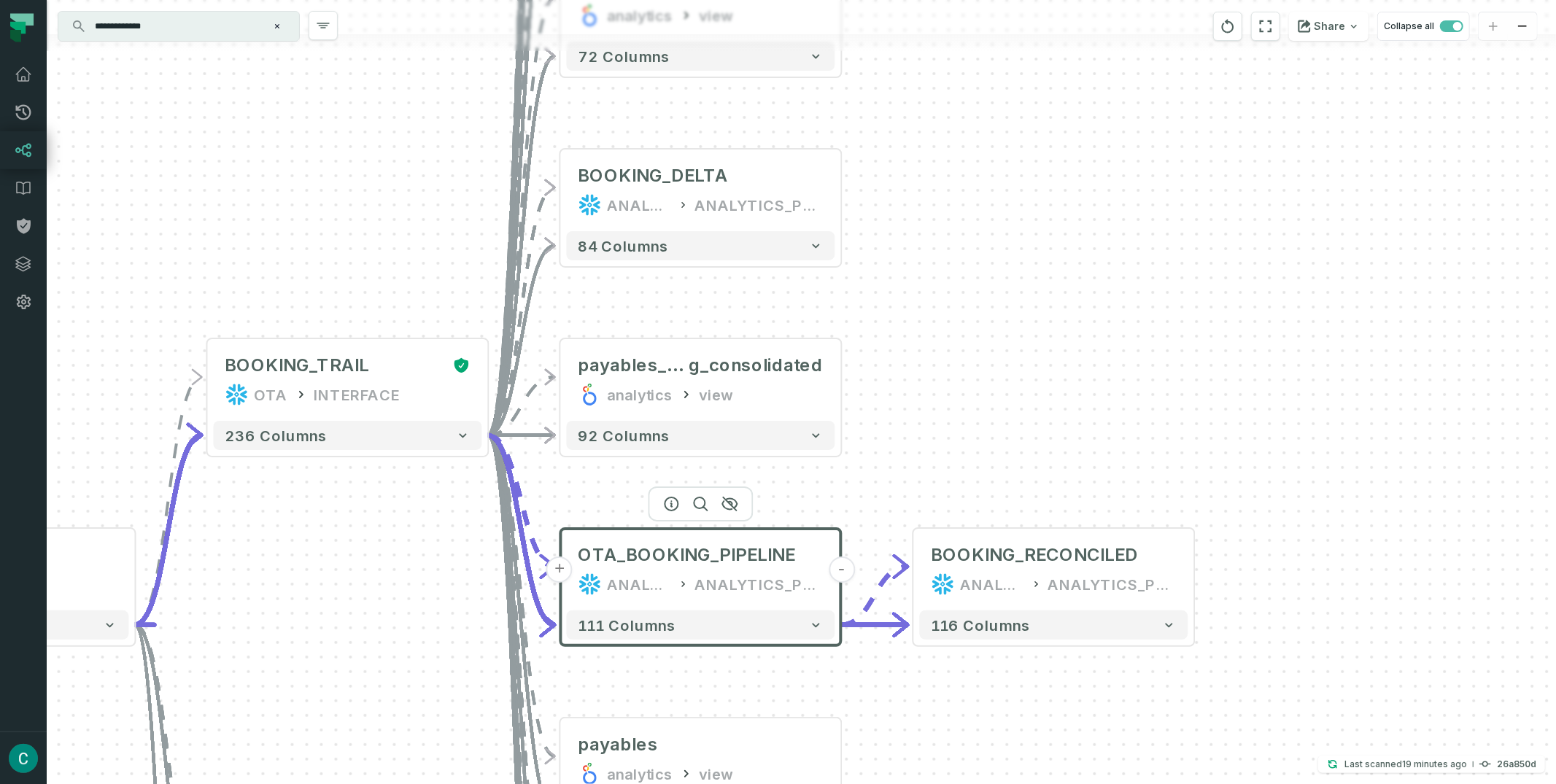
drag, startPoint x: 963, startPoint y: 225, endPoint x: 1027, endPoint y: 429, distance: 213.8
click at [1027, 429] on div "+ BOOKING_RECONCILED ANALYTICS ANALYTICS_PROD + 116 columns + booking_consolida…" at bounding box center [801, 392] width 1509 height 784
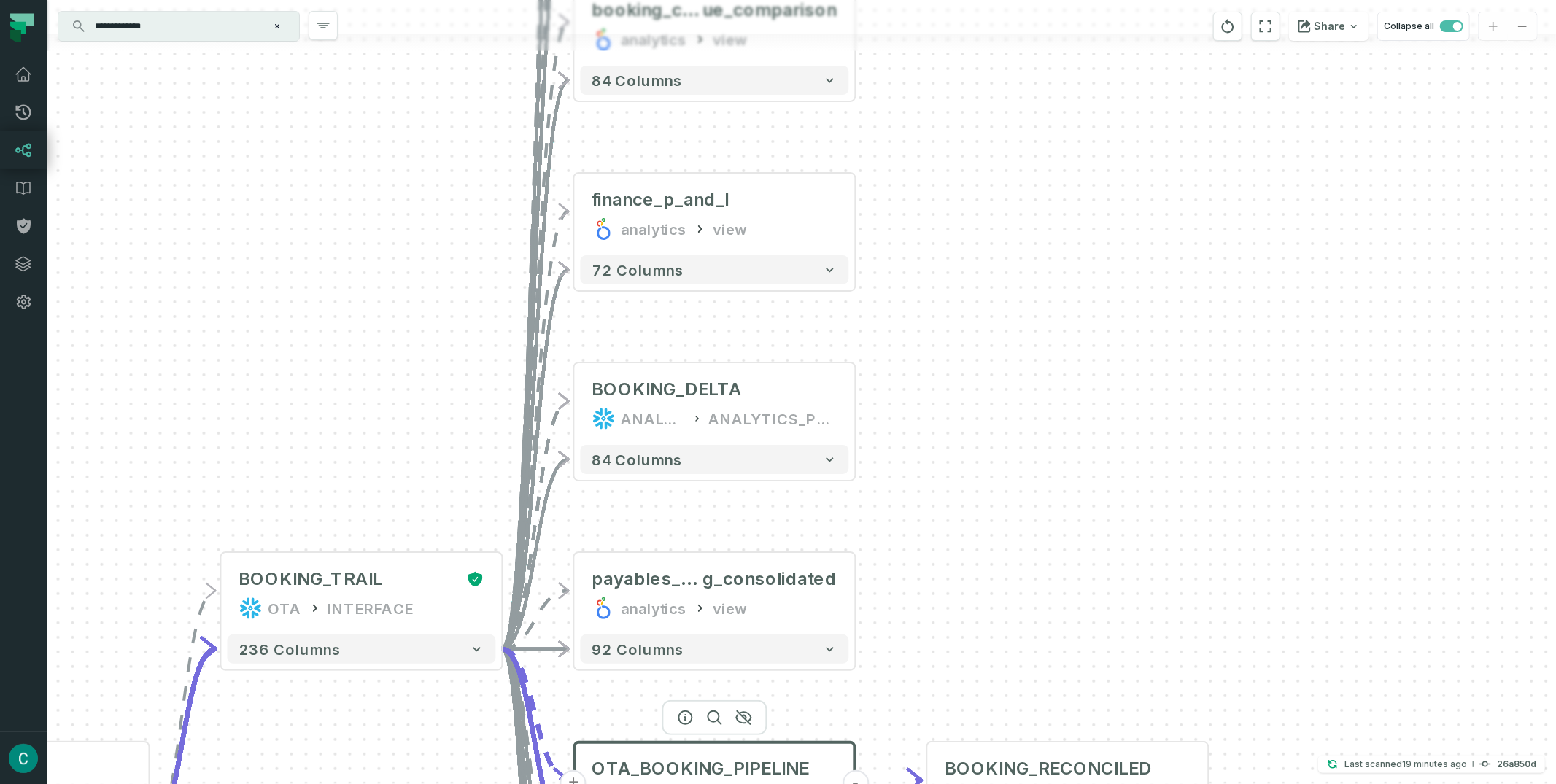
drag, startPoint x: 993, startPoint y: 104, endPoint x: 1005, endPoint y: 316, distance: 212.3
click at [1005, 316] on div "+ BOOKING_RECONCILED ANALYTICS ANALYTICS_PROD + 116 columns + booking_consolida…" at bounding box center [801, 392] width 1509 height 784
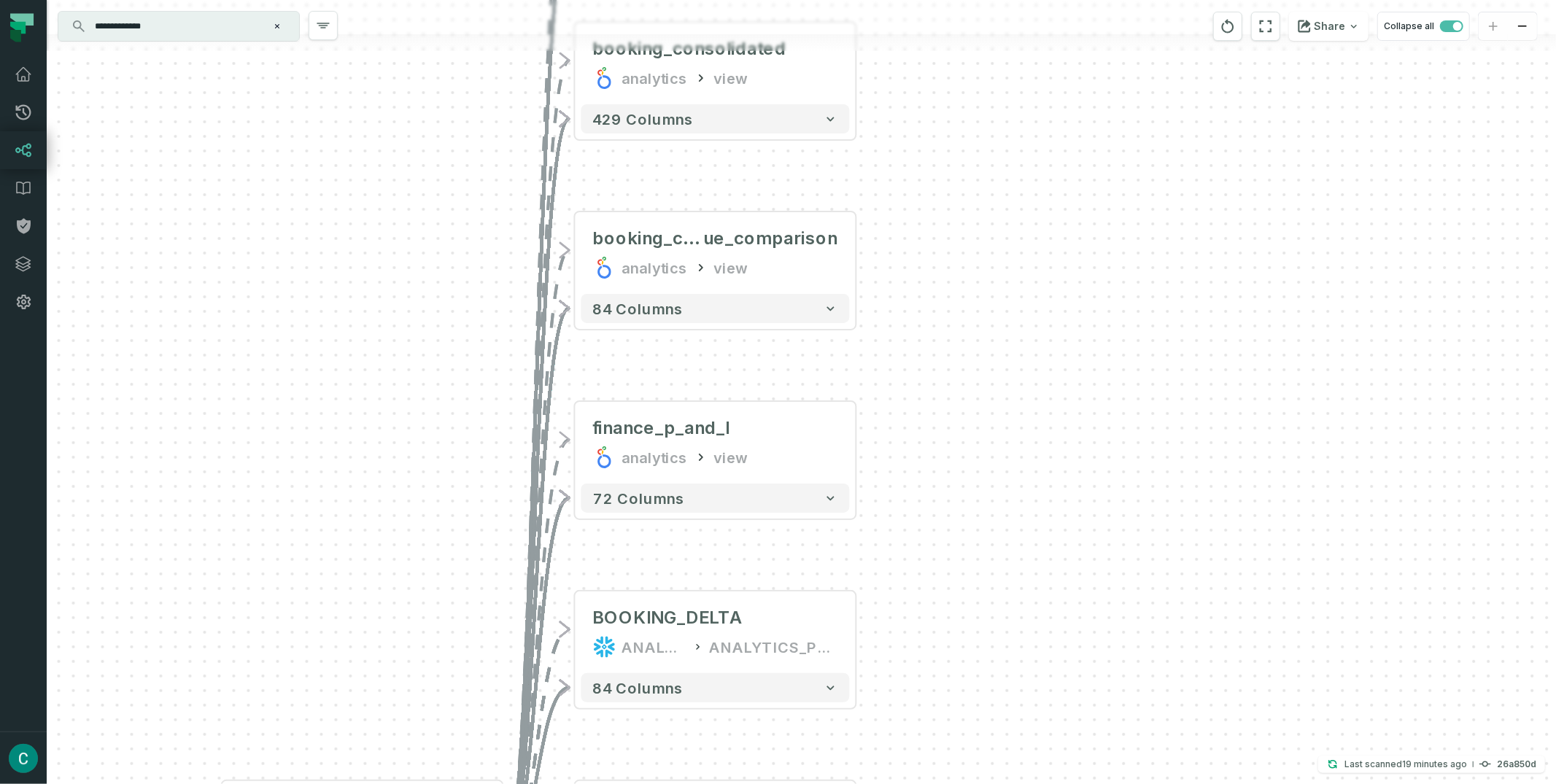
drag, startPoint x: 947, startPoint y: 169, endPoint x: 943, endPoint y: 283, distance: 114.1
click at [944, 323] on div "+ BOOKING_RECONCILED ANALYTICS ANALYTICS_PROD + 116 columns + booking_consolida…" at bounding box center [801, 392] width 1509 height 784
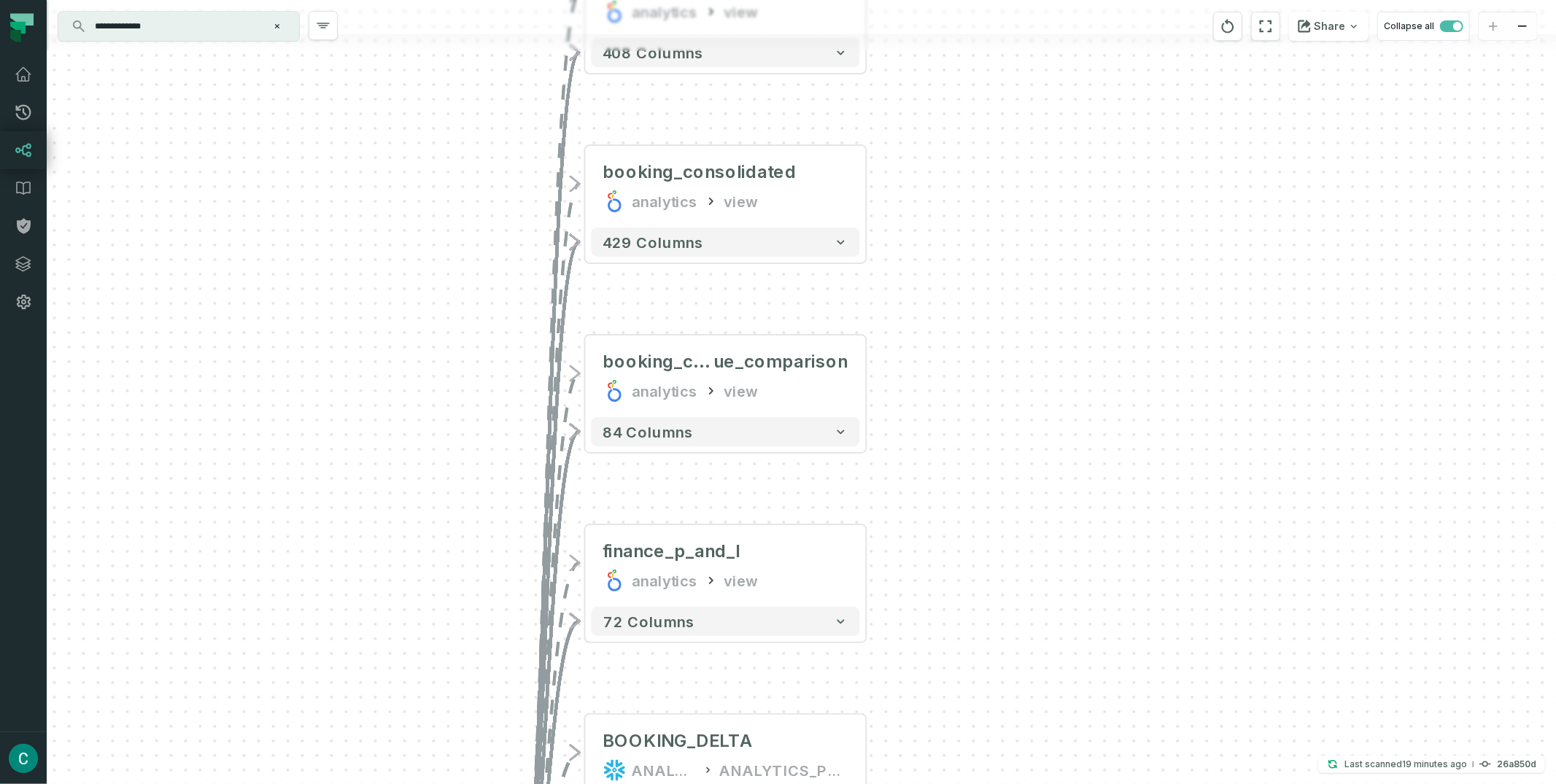
drag, startPoint x: 941, startPoint y: 183, endPoint x: 954, endPoint y: 415, distance: 232.4
click at [954, 406] on div "+ BOOKING_RECONCILED ANALYTICS ANALYTICS_PROD + 116 columns + booking_consolida…" at bounding box center [801, 392] width 1509 height 784
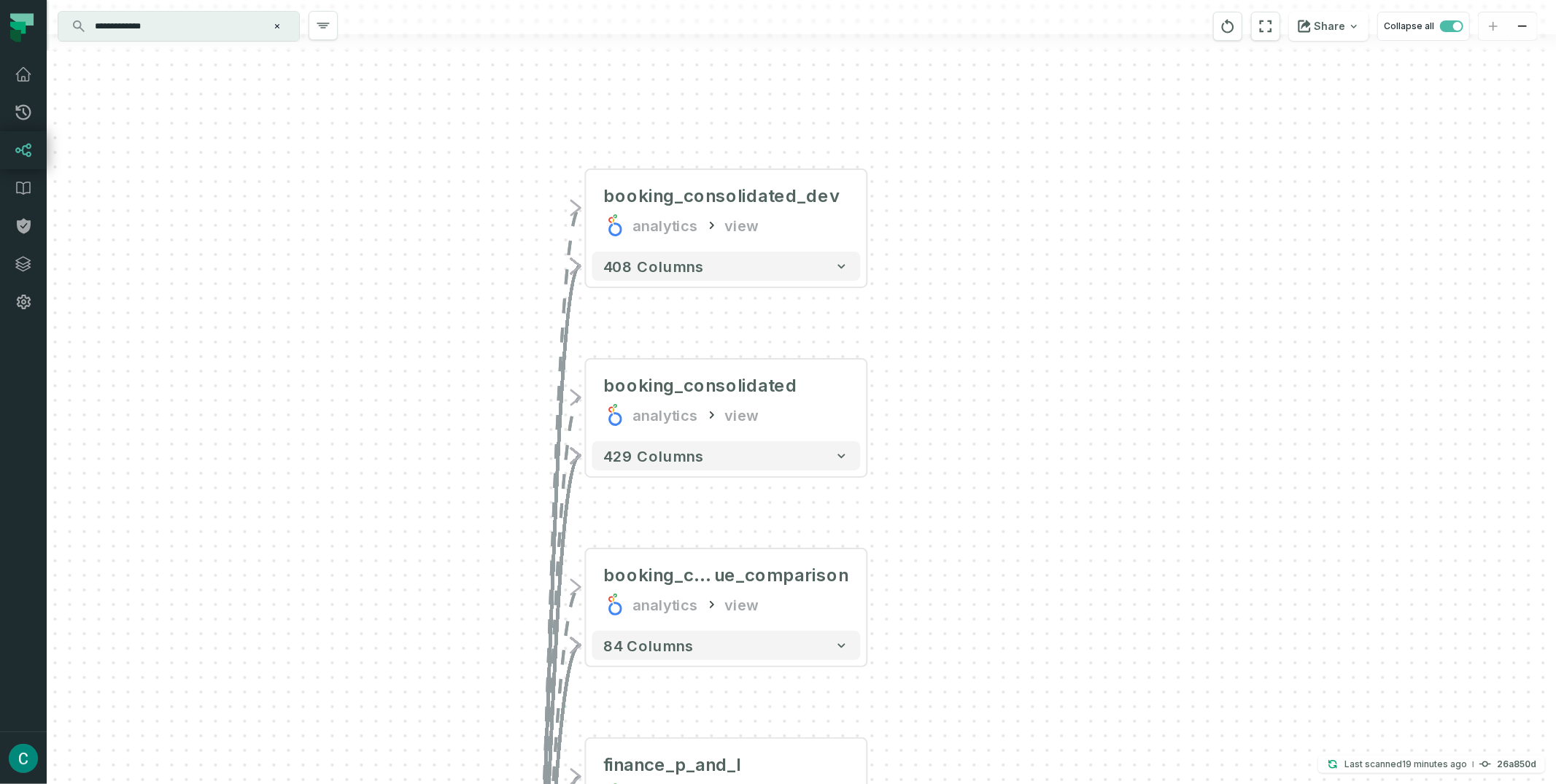
drag, startPoint x: 950, startPoint y: 328, endPoint x: 946, endPoint y: 429, distance: 101.1
click at [948, 457] on div "+ BOOKING_RECONCILED ANALYTICS ANALYTICS_PROD + 116 columns + booking_consolida…" at bounding box center [801, 392] width 1509 height 784
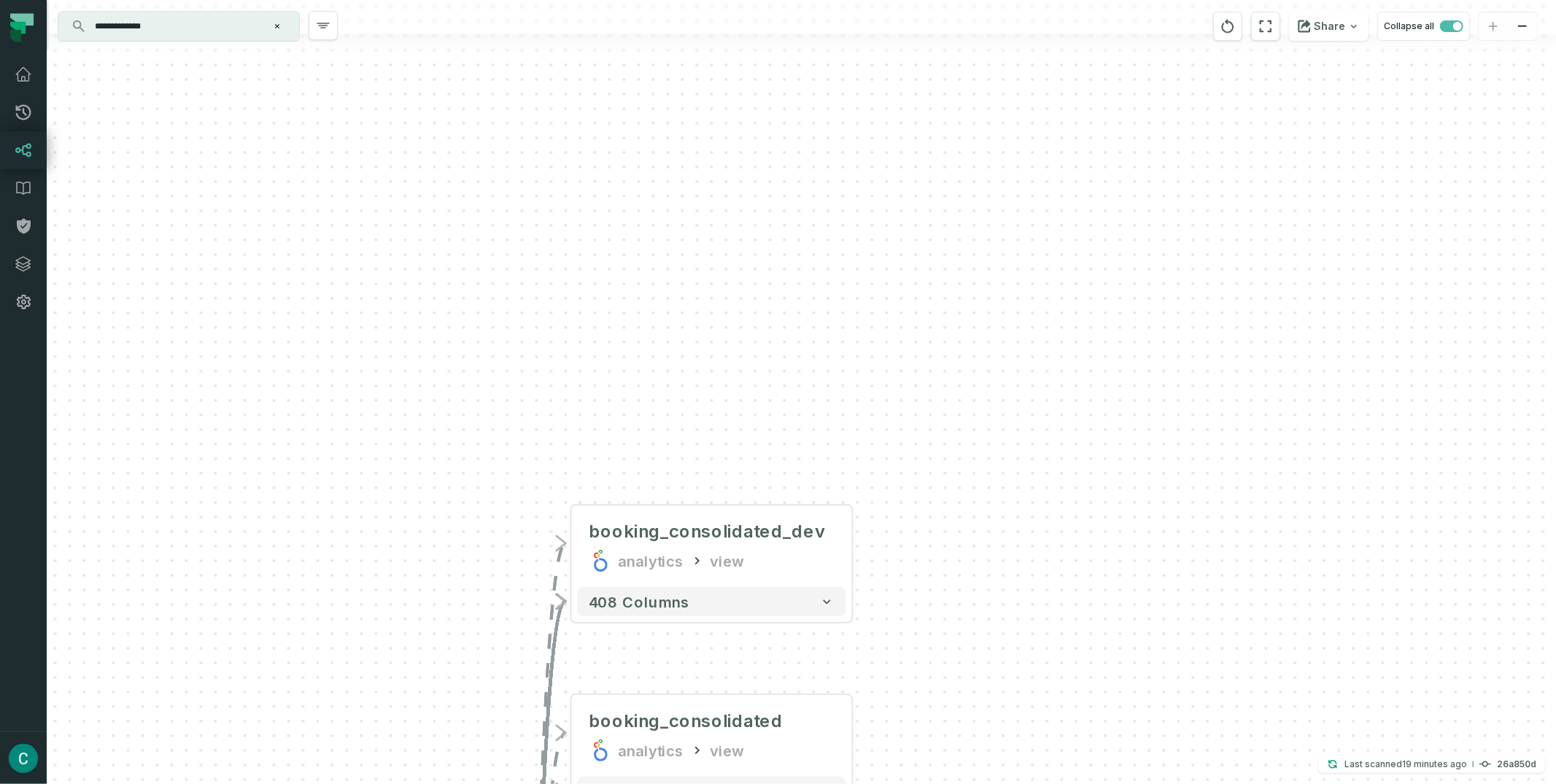
drag, startPoint x: 956, startPoint y: 214, endPoint x: 868, endPoint y: 25, distance: 208.5
click at [868, 24] on div "**********" at bounding box center [801, 392] width 1509 height 784
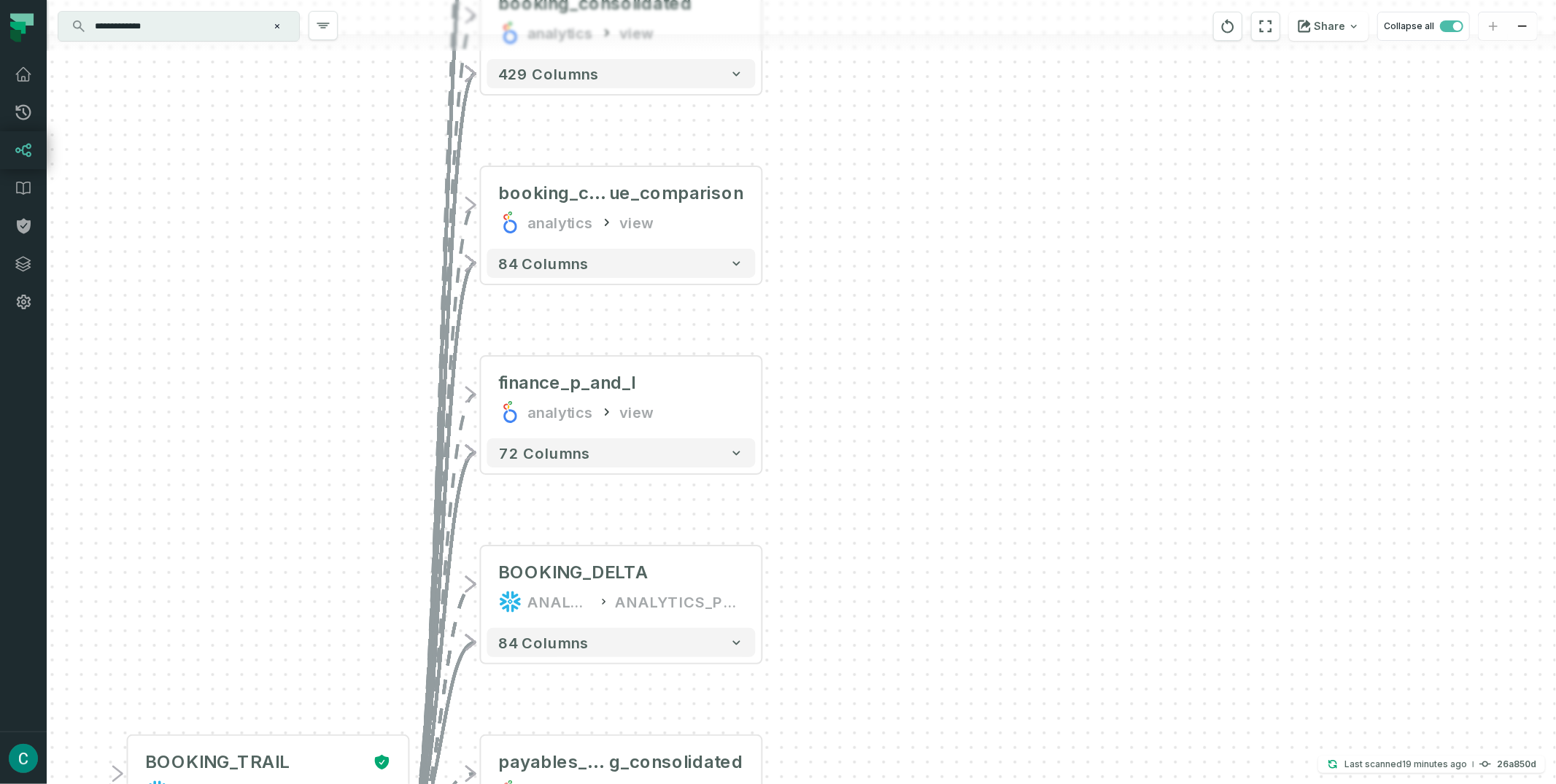
drag, startPoint x: 904, startPoint y: 441, endPoint x: 893, endPoint y: 120, distance: 321.2
click at [893, 120] on div "+ BOOKING_RECONCILED ANALYTICS ANALYTICS_PROD + 116 columns + booking_consolida…" at bounding box center [801, 392] width 1509 height 784
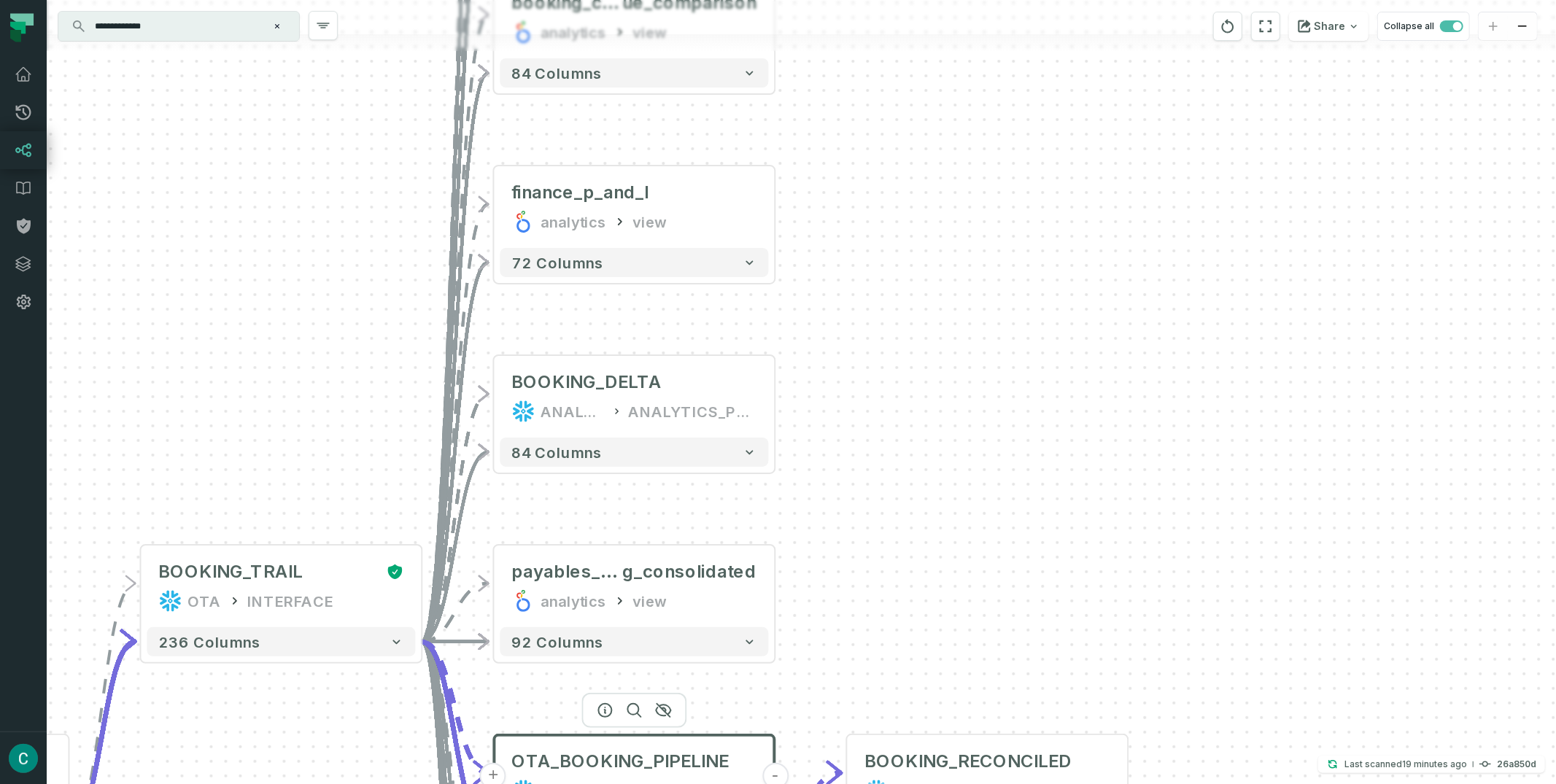
drag, startPoint x: 842, startPoint y: 425, endPoint x: 844, endPoint y: 247, distance: 178.0
click at [844, 247] on div "+ BOOKING_RECONCILED ANALYTICS ANALYTICS_PROD + 116 columns + booking_consolida…" at bounding box center [801, 392] width 1509 height 784
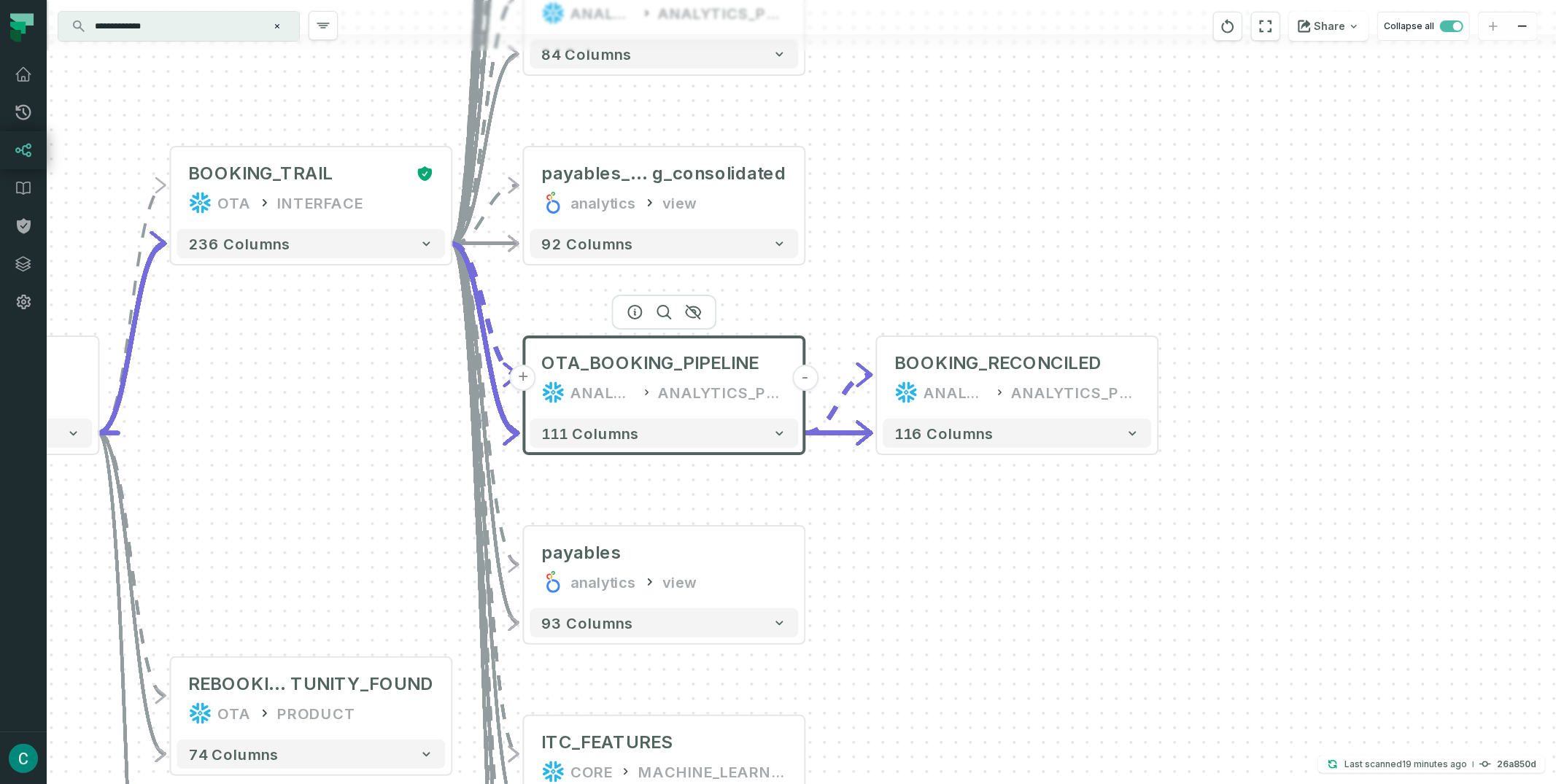
drag, startPoint x: 863, startPoint y: 337, endPoint x: 918, endPoint y: 130, distance: 214.2
click at [918, 130] on div "+ BOOKING_RECONCILED ANALYTICS ANALYTICS_PROD + 116 columns + booking_consolida…" at bounding box center [801, 392] width 1509 height 784
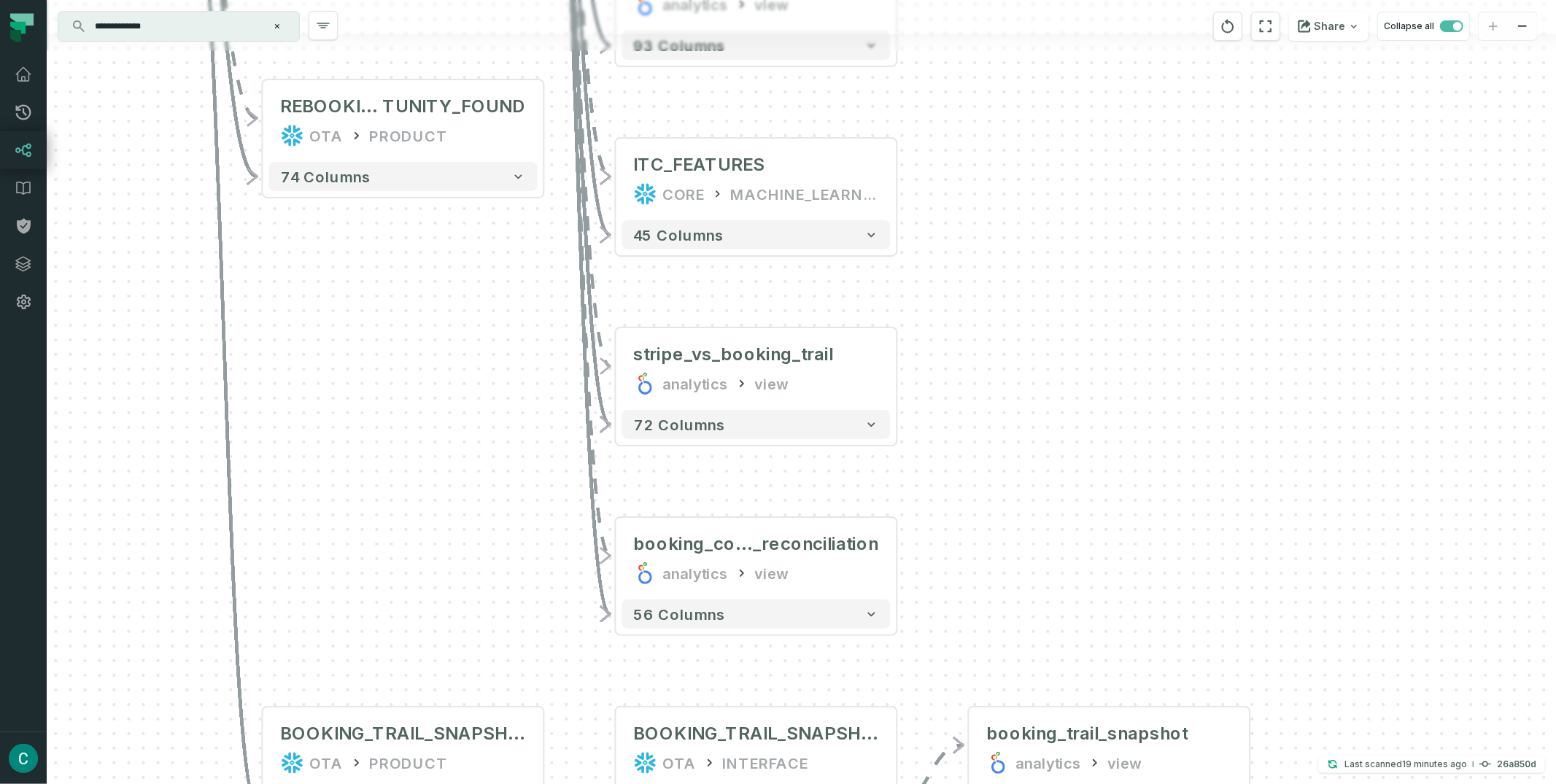
drag, startPoint x: 931, startPoint y: 465, endPoint x: 948, endPoint y: 271, distance: 194.7
click at [953, 180] on div "+ BOOKING_RECONCILED ANALYTICS ANALYTICS_PROD + 116 columns + booking_consolida…" at bounding box center [801, 392] width 1509 height 784
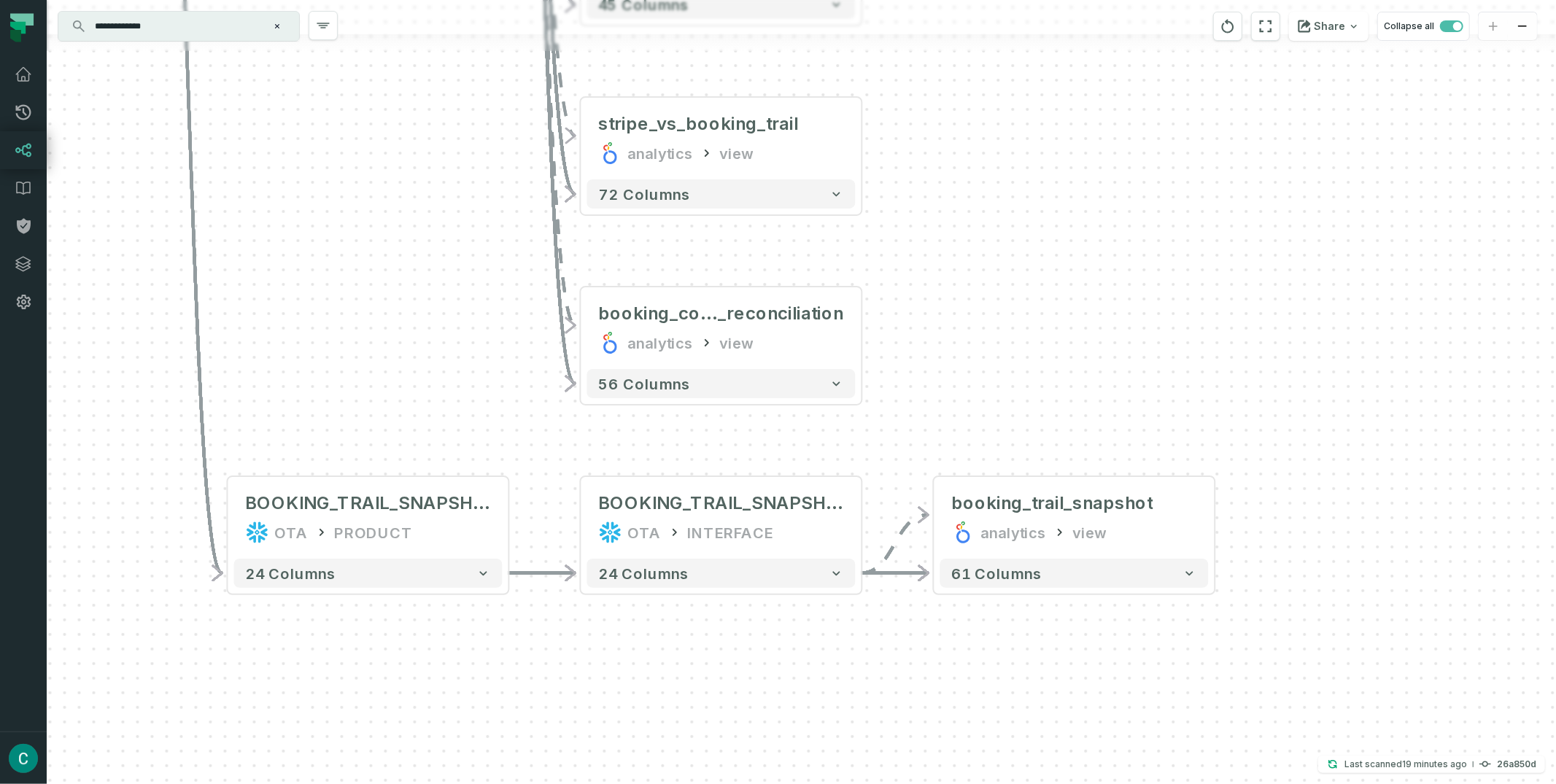
drag, startPoint x: 1010, startPoint y: 422, endPoint x: 986, endPoint y: 275, distance: 148.9
click at [986, 275] on div "+ BOOKING_RECONCILED ANALYTICS ANALYTICS_PROD + 116 columns + booking_consolida…" at bounding box center [801, 392] width 1509 height 784
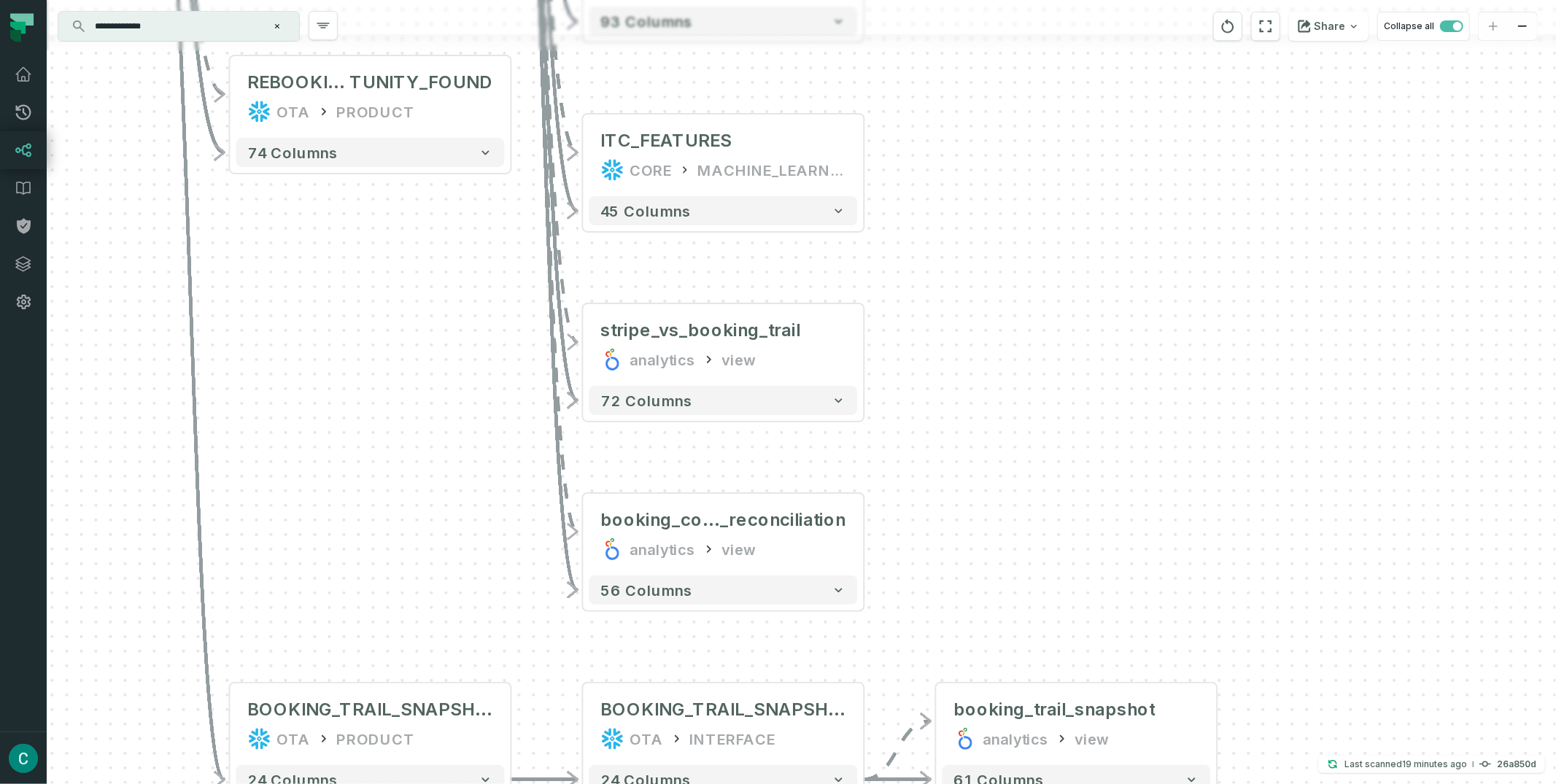
drag, startPoint x: 1056, startPoint y: 357, endPoint x: 1101, endPoint y: 478, distance: 129.1
click at [1107, 555] on div "+ BOOKING_RECONCILED ANALYTICS ANALYTICS_PROD + 116 columns + booking_consolida…" at bounding box center [801, 392] width 1509 height 784
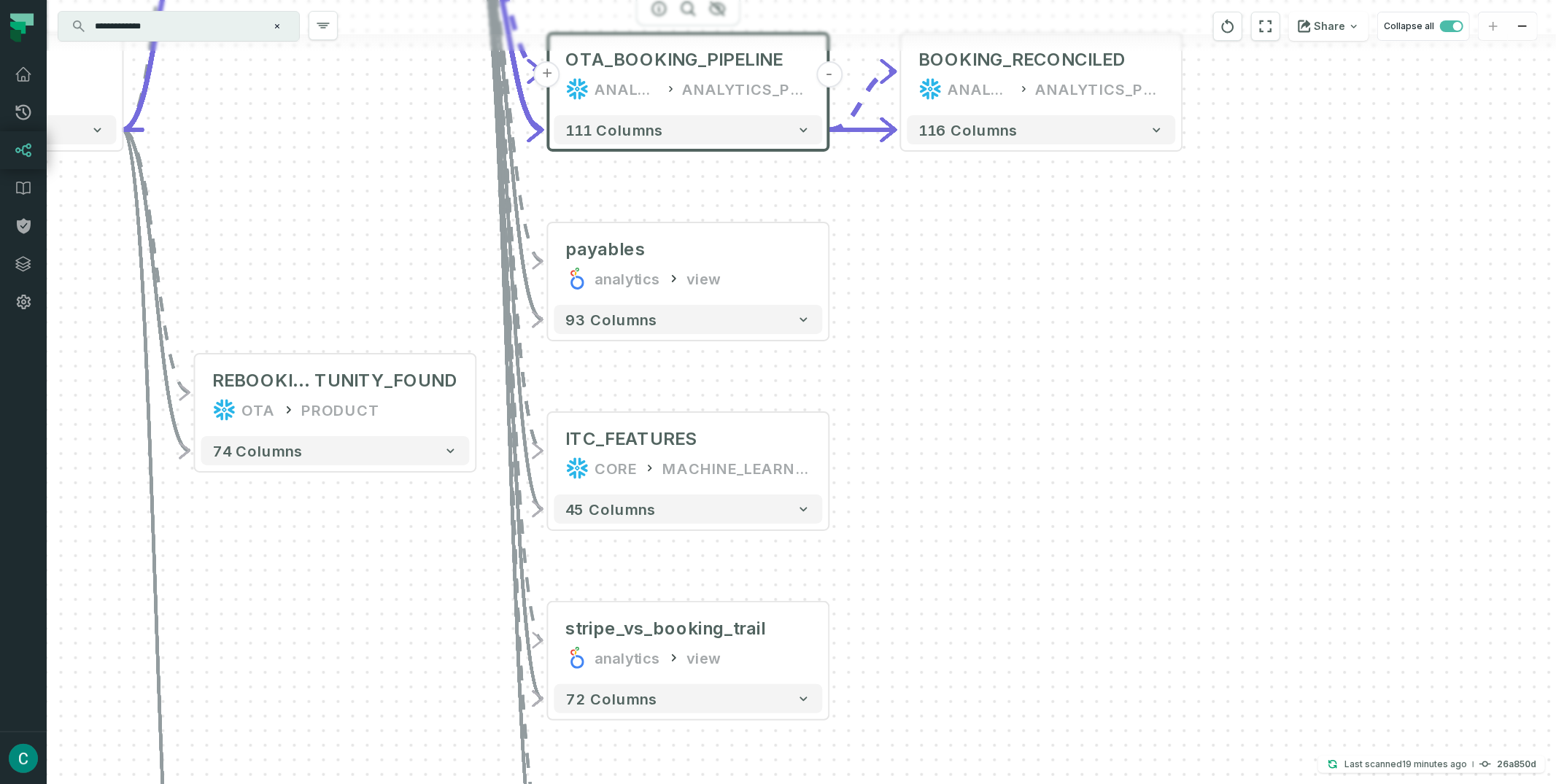
drag, startPoint x: 1101, startPoint y: 265, endPoint x: 1067, endPoint y: 563, distance: 299.9
click at [1067, 563] on div "+ BOOKING_RECONCILED ANALYTICS ANALYTICS_PROD + 116 columns + booking_consolida…" at bounding box center [801, 392] width 1509 height 784
